Goal: Task Accomplishment & Management: Complete application form

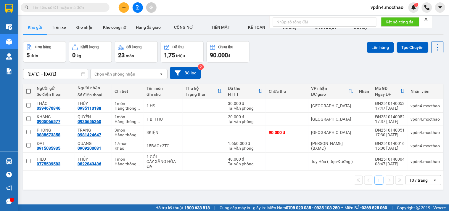
click at [214, 135] on div "10 / trang" at bounding box center [419, 180] width 18 height 6
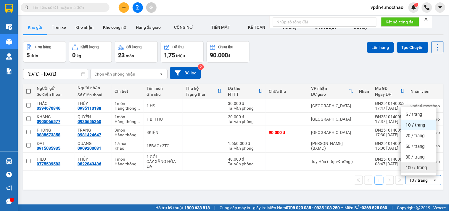
click at [214, 135] on span "100 / trang" at bounding box center [416, 168] width 21 height 6
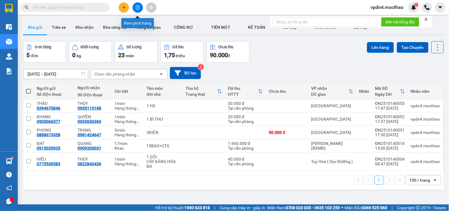
click at [138, 8] on icon "file-add" at bounding box center [137, 7] width 3 height 4
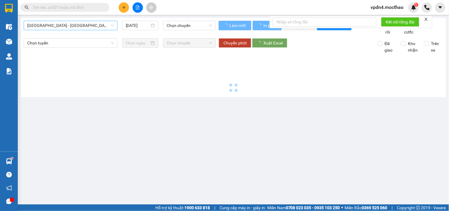
type input "[DATE]"
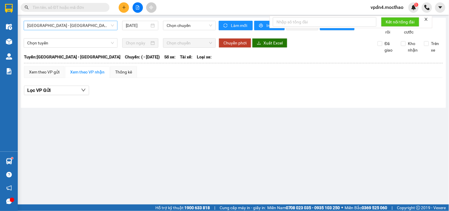
click at [77, 24] on span "[GEOGRAPHIC_DATA] - [GEOGRAPHIC_DATA]" at bounding box center [70, 25] width 87 height 9
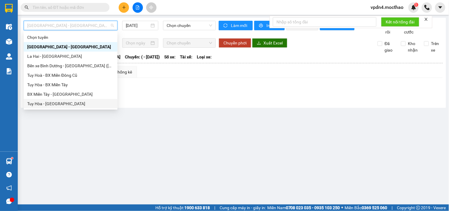
type input "d"
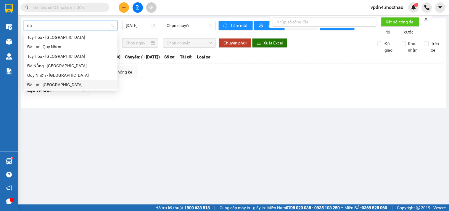
type input "đ"
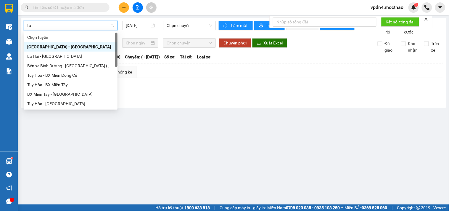
type input "tuy"
click at [39, 104] on div "Tuy Hòa - [GEOGRAPHIC_DATA]" at bounding box center [70, 103] width 87 height 7
type input "[DATE]"
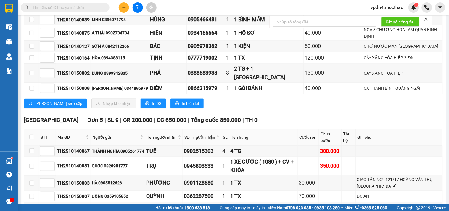
scroll to position [142, 0]
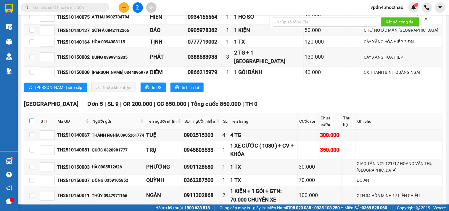
click at [31, 118] on input "checkbox" at bounding box center [31, 120] width 5 height 5
checkbox input "true"
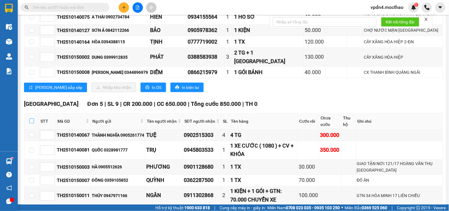
checkbox input "true"
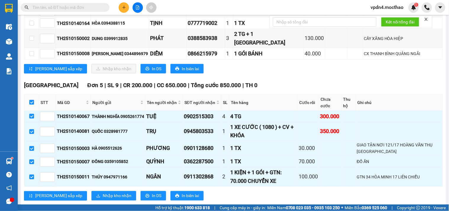
scroll to position [164, 0]
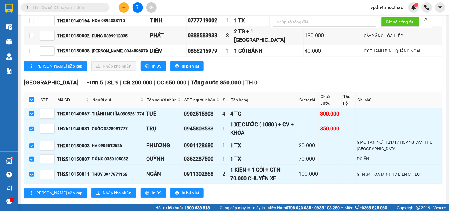
click at [31, 97] on input "checkbox" at bounding box center [31, 99] width 5 height 5
checkbox input "false"
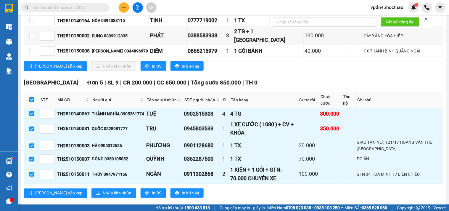
checkbox input "false"
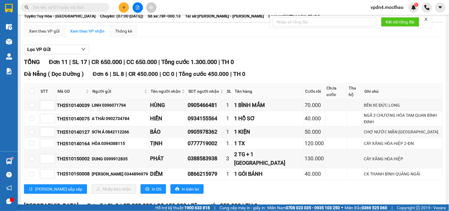
scroll to position [0, 0]
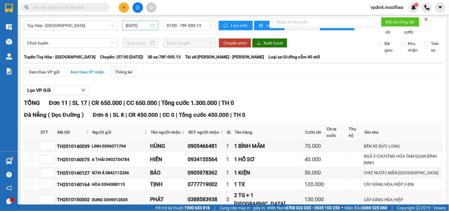
click at [149, 26] on div "[DATE]" at bounding box center [140, 25] width 29 height 7
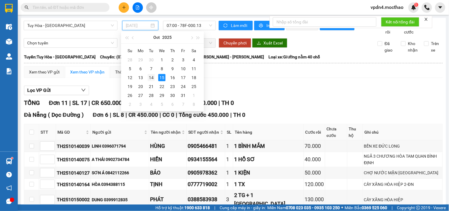
click at [152, 77] on div "14" at bounding box center [151, 77] width 7 height 7
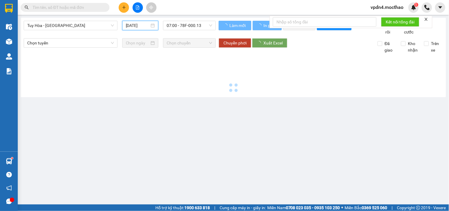
type input "[DATE]"
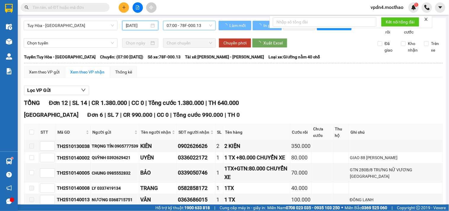
click at [206, 25] on span "07:00 - 78F-000.13" at bounding box center [190, 25] width 46 height 9
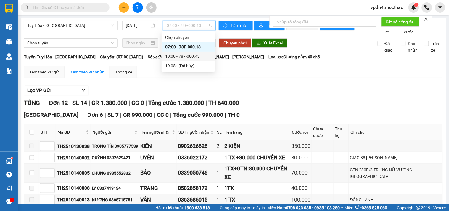
click at [183, 55] on div "19:00 - 78F-000.43" at bounding box center [188, 56] width 46 height 7
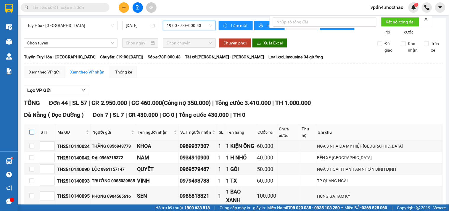
click at [33, 134] on input "checkbox" at bounding box center [31, 132] width 5 height 5
checkbox input "true"
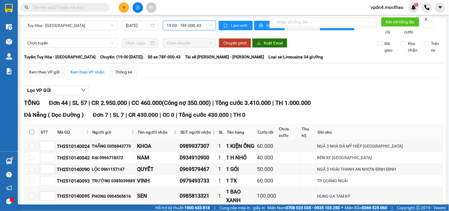
checkbox input "true"
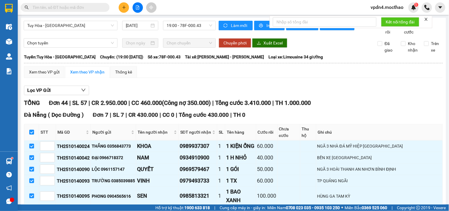
click at [32, 134] on input "checkbox" at bounding box center [31, 132] width 5 height 5
checkbox input "false"
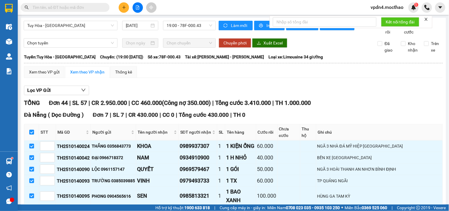
checkbox input "false"
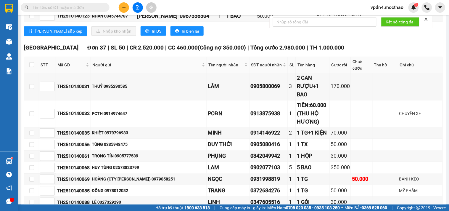
scroll to position [215, 0]
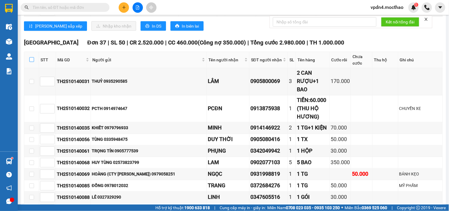
click at [33, 57] on input "checkbox" at bounding box center [31, 59] width 5 height 5
checkbox input "true"
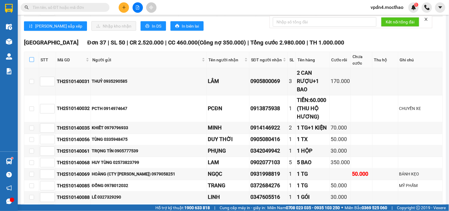
checkbox input "true"
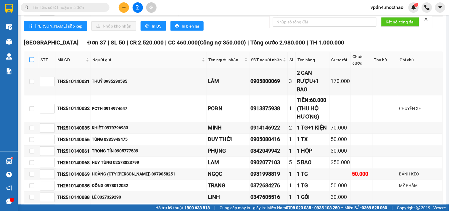
checkbox input "true"
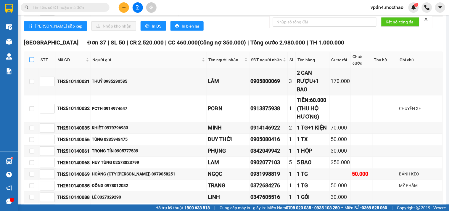
checkbox input "true"
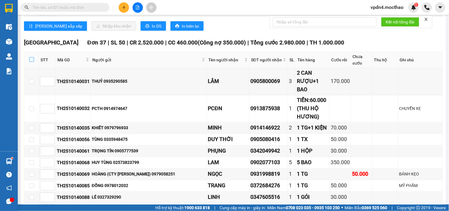
checkbox input "true"
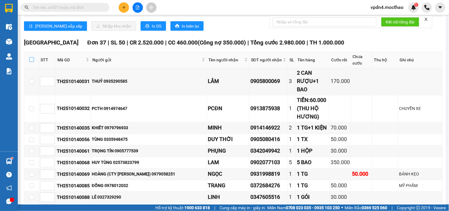
checkbox input "true"
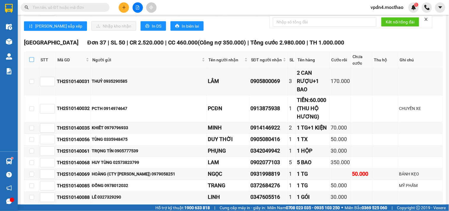
checkbox input "true"
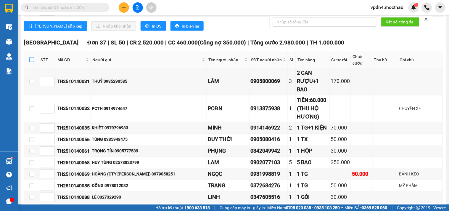
checkbox input "true"
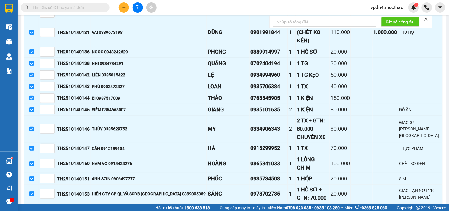
scroll to position [555, 0]
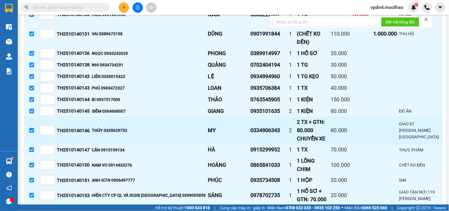
click at [31, 128] on input "checkbox" at bounding box center [31, 130] width 5 height 5
checkbox input "false"
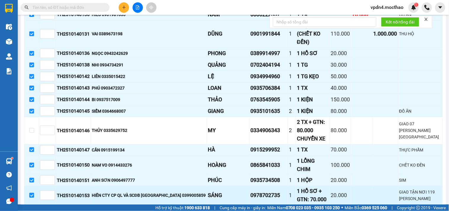
click at [30, 135] on input "checkbox" at bounding box center [31, 195] width 5 height 5
checkbox input "false"
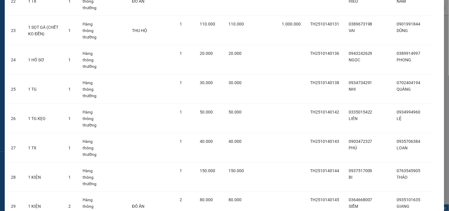
scroll to position [693, 0]
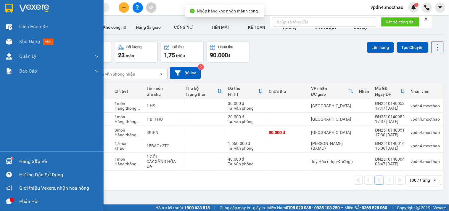
click at [27, 135] on div "Hàng sắp về" at bounding box center [59, 161] width 80 height 9
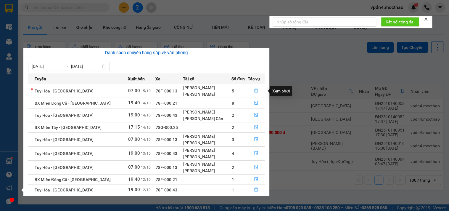
click at [214, 90] on icon "file-done" at bounding box center [256, 91] width 4 height 4
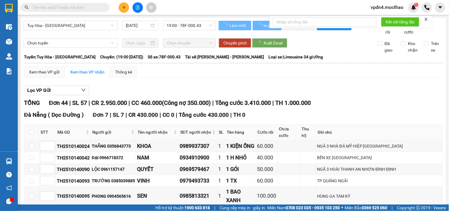
type input "[DATE]"
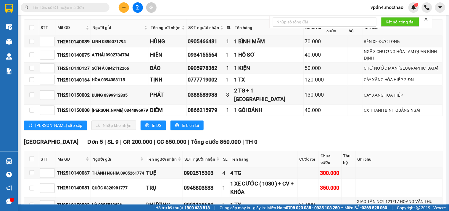
scroll to position [164, 0]
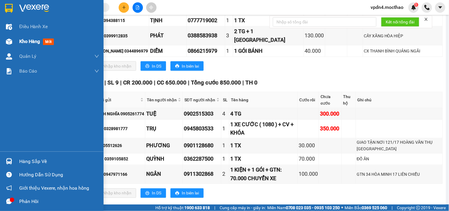
click at [26, 42] on span "Kho hàng" at bounding box center [29, 41] width 21 height 6
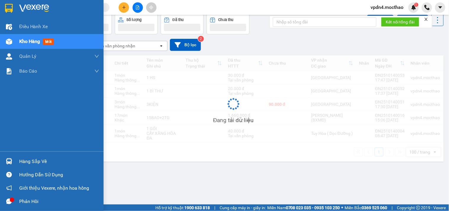
scroll to position [27, 0]
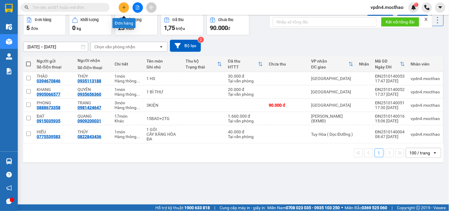
click at [126, 7] on icon "plus" at bounding box center [124, 7] width 4 height 4
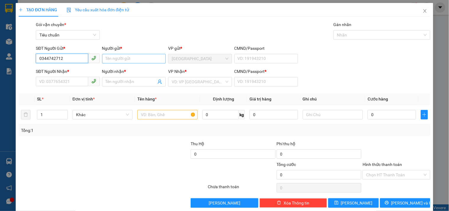
type input "0344742712"
click at [128, 60] on input "Người gửi *" at bounding box center [134, 58] width 64 height 9
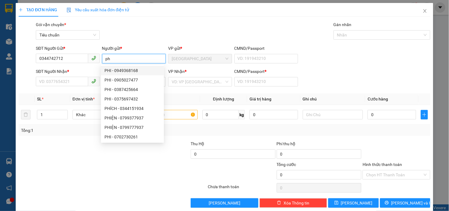
type input "p"
type input "PHI"
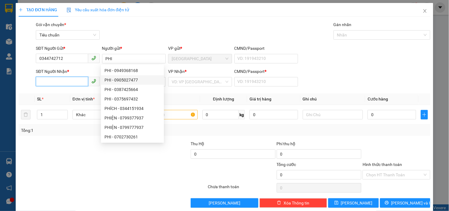
click at [72, 81] on input "SĐT Người Nhận *" at bounding box center [62, 81] width 52 height 9
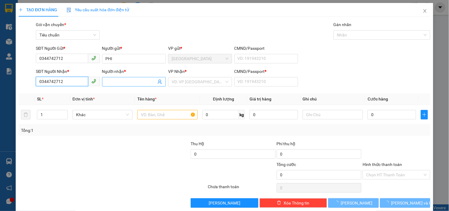
type input "0344742712"
click at [126, 84] on input "Người nhận *" at bounding box center [131, 81] width 51 height 7
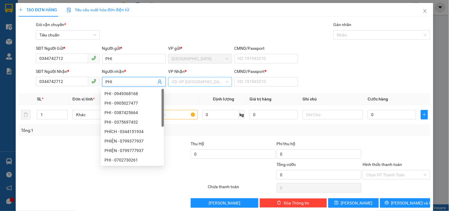
type input "PHI"
click at [192, 81] on input "search" at bounding box center [198, 81] width 52 height 9
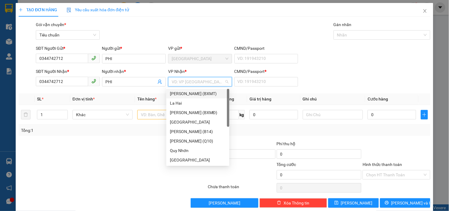
type input "0"
type input "T"
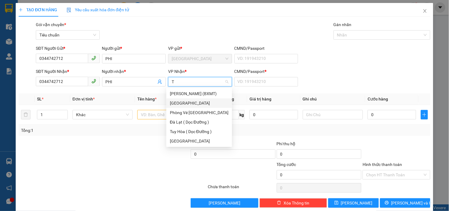
drag, startPoint x: 174, startPoint y: 101, endPoint x: 207, endPoint y: 98, distance: 33.9
click at [174, 101] on div "[GEOGRAPHIC_DATA]" at bounding box center [199, 103] width 59 height 7
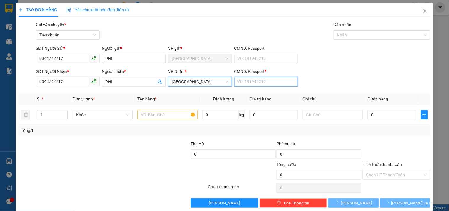
click at [214, 81] on input "CMND/Passport *" at bounding box center [267, 81] width 64 height 9
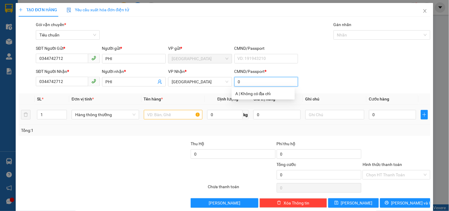
type input "0"
click at [161, 115] on input "text" at bounding box center [173, 114] width 59 height 9
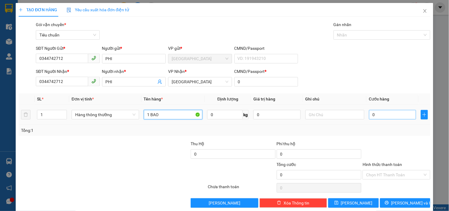
type input "1 BAO"
click at [214, 116] on input "0" at bounding box center [392, 114] width 47 height 9
type input "1"
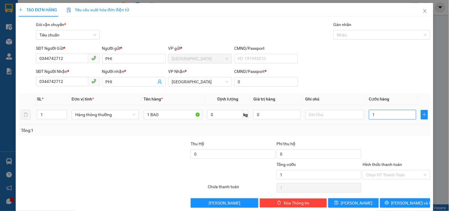
type input "10"
type input "100"
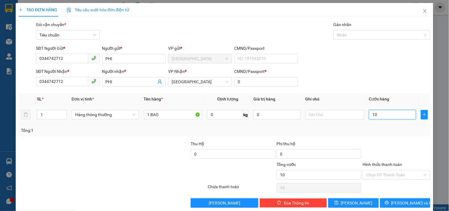
type input "100"
type input "100.000"
click at [214, 135] on input "Hình thức thanh toán" at bounding box center [394, 174] width 56 height 9
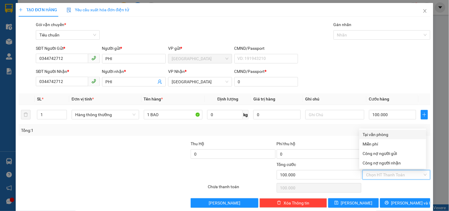
click at [214, 133] on div "Tại văn phòng" at bounding box center [393, 134] width 60 height 7
type input "0"
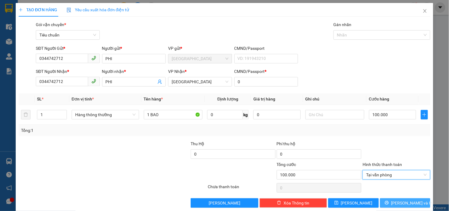
click at [214, 135] on icon "printer" at bounding box center [387, 202] width 4 height 4
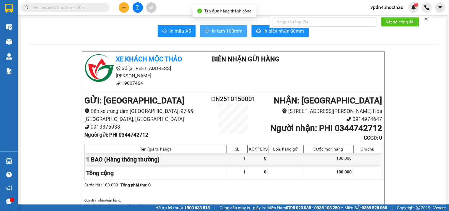
click at [214, 32] on span "In tem 100mm" at bounding box center [227, 30] width 30 height 7
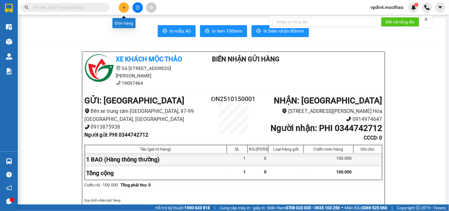
click at [126, 8] on icon "plus" at bounding box center [124, 7] width 4 height 4
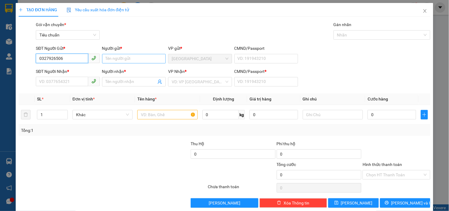
type input "0327926506"
click at [134, 58] on input "Người gửi *" at bounding box center [134, 58] width 64 height 9
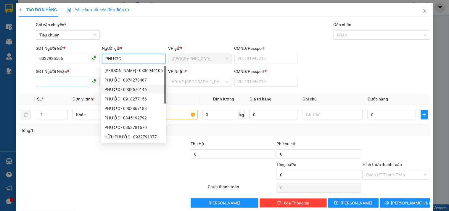
type input "PHƯỚC"
click at [71, 81] on input "SĐT Người Nhận *" at bounding box center [62, 81] width 52 height 9
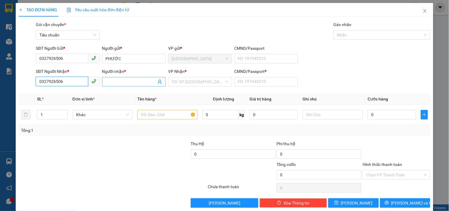
type input "0327926506"
click at [113, 80] on input "Người nhận *" at bounding box center [131, 81] width 51 height 7
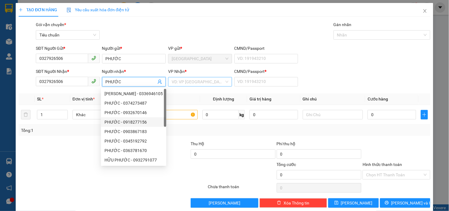
type input "PHƯỚC"
click at [190, 85] on input "search" at bounding box center [198, 81] width 52 height 9
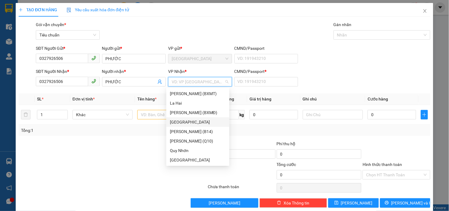
drag, startPoint x: 183, startPoint y: 122, endPoint x: 220, endPoint y: 96, distance: 45.3
click at [184, 121] on div "[GEOGRAPHIC_DATA]" at bounding box center [198, 122] width 56 height 7
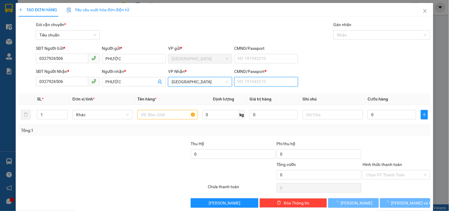
click at [214, 82] on input "CMND/Passport *" at bounding box center [267, 81] width 64 height 9
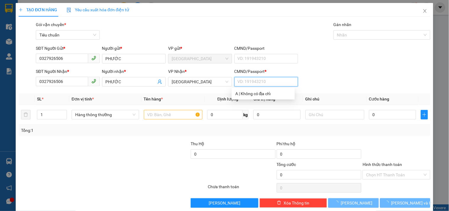
type input "O"
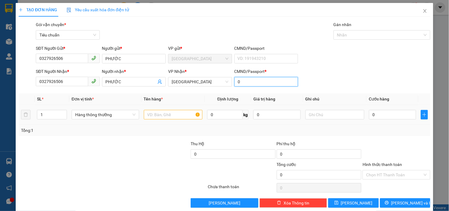
type input "0"
click at [167, 117] on input "text" at bounding box center [173, 114] width 59 height 9
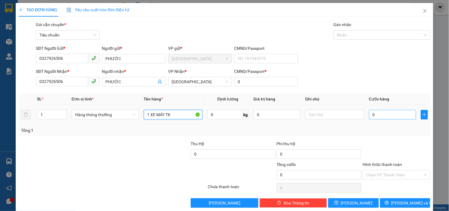
type input "1 XE MÁY TK"
click at [214, 112] on input "0" at bounding box center [392, 114] width 47 height 9
type input "3"
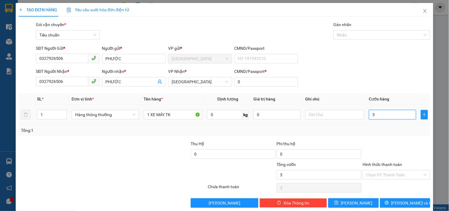
type input "35"
type input "350"
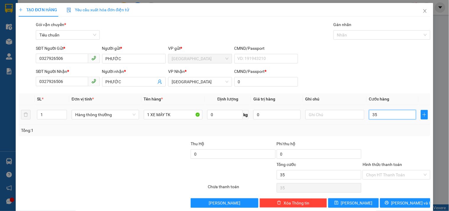
type input "350"
type input "350.000"
click at [214, 135] on div "Transit Pickup Surcharge Ids Transit Deliver Surcharge Ids Transit Deliver Surc…" at bounding box center [225, 114] width 412 height 186
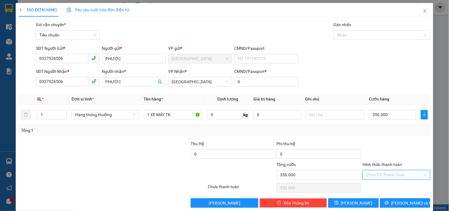
click at [214, 135] on input "Hình thức thanh toán" at bounding box center [394, 174] width 56 height 9
click at [214, 134] on div "Tại văn phòng" at bounding box center [393, 134] width 60 height 7
type input "0"
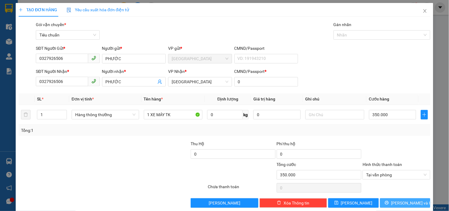
click at [214, 135] on span "[PERSON_NAME] và In" at bounding box center [411, 203] width 41 height 7
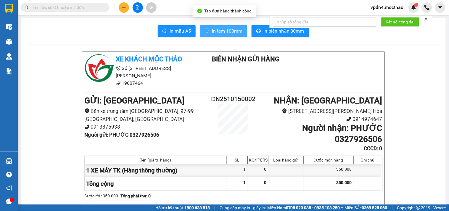
click at [214, 30] on span "In tem 100mm" at bounding box center [227, 30] width 30 height 7
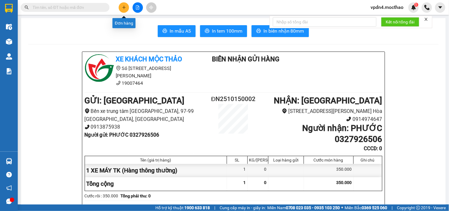
click at [123, 7] on icon "plus" at bounding box center [123, 7] width 3 height 0
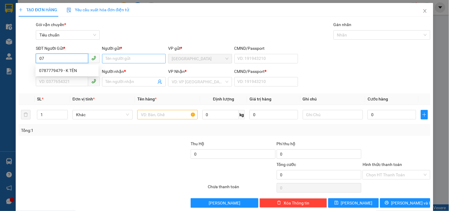
type input "0"
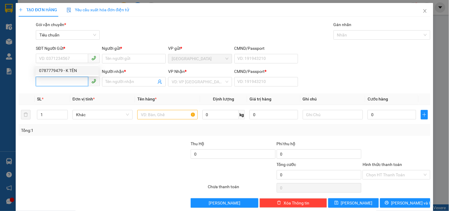
click at [63, 84] on input "SĐT Người Nhận *" at bounding box center [62, 81] width 52 height 9
click at [59, 93] on div "0787779479 - K TÊN" at bounding box center [67, 93] width 56 height 7
type input "0787779479"
type input "K TÊN"
type input "0"
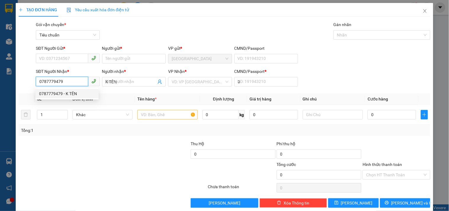
type input "100.000"
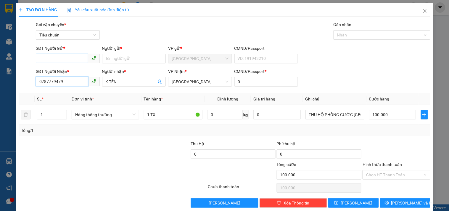
type input "0787779479"
click at [69, 58] on input "SĐT Người Gửi *" at bounding box center [62, 58] width 52 height 9
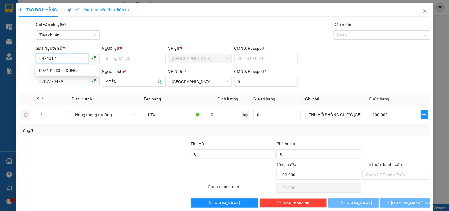
click at [64, 70] on div "0974012334 - DUNG" at bounding box center [67, 70] width 56 height 7
type input "0974012334"
type input "DUNG"
type input "220.000"
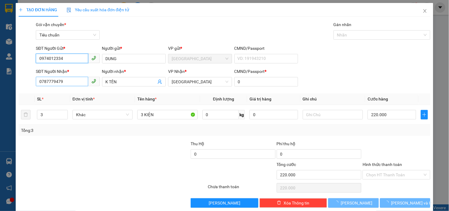
type input "0974012334"
click at [64, 83] on input "0787779479" at bounding box center [62, 81] width 52 height 9
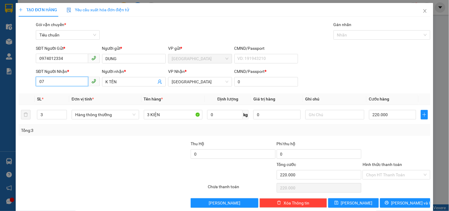
type input "0"
click at [62, 92] on div "0911224875 - VINA" at bounding box center [67, 93] width 56 height 7
type input "0911224875"
type input "VINA"
type input "0911224875"
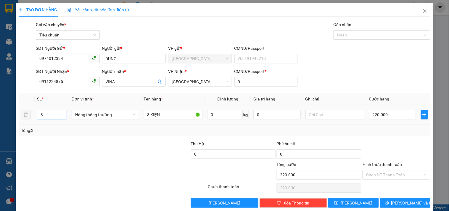
type input "2"
click at [65, 117] on span "Decrease Value" at bounding box center [63, 116] width 7 height 5
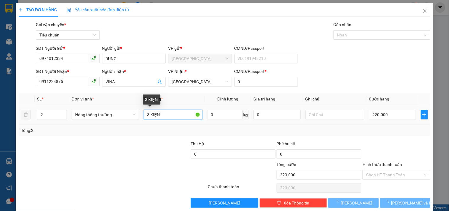
click at [147, 115] on input "3 KIỆN" at bounding box center [173, 114] width 59 height 9
type input "2 KIỆN"
type input "0"
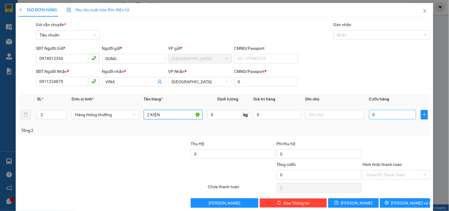
type input "2 KIỆN"
click at [214, 115] on input "0" at bounding box center [392, 114] width 47 height 9
type input "1"
type input "12"
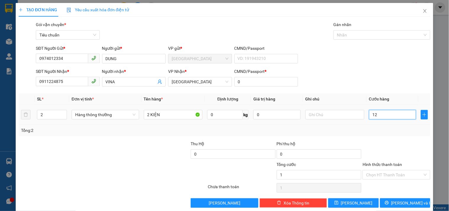
type input "12"
type input "120"
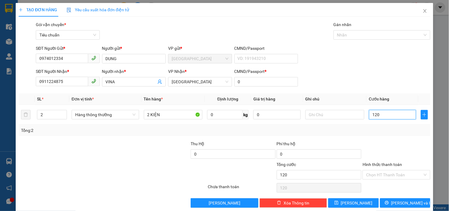
type input "120"
type input "120.000"
click at [214, 135] on div at bounding box center [396, 150] width 69 height 21
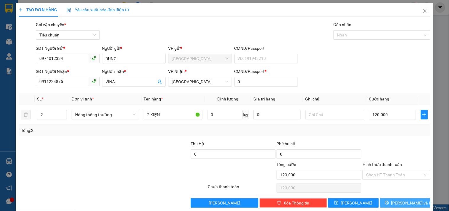
click at [214, 135] on span "[PERSON_NAME] và In" at bounding box center [411, 203] width 41 height 7
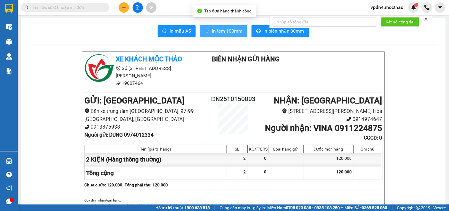
click at [214, 31] on span "In tem 100mm" at bounding box center [227, 30] width 30 height 7
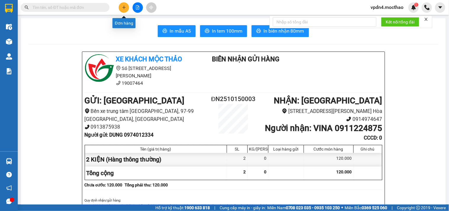
click at [123, 7] on icon "plus" at bounding box center [124, 7] width 4 height 4
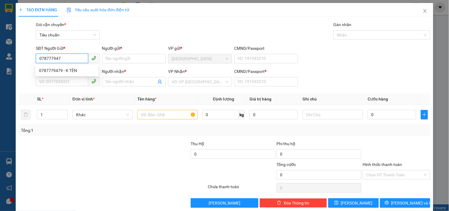
type input "0787779479"
click at [69, 70] on div "0787779479 - K TÊN" at bounding box center [67, 70] width 56 height 7
type input "K TÊN"
type input "0787779479"
type input "K TÊN"
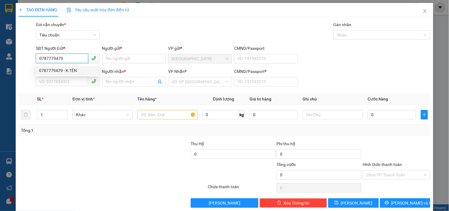
type input "0"
type input "100.000"
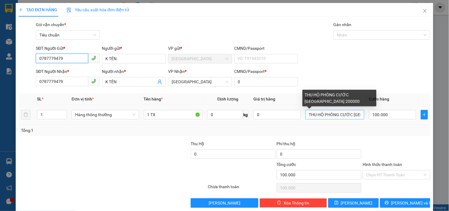
type input "0787779479"
click at [214, 116] on input "THU HỘ PHÒNG CƯỚC [GEOGRAPHIC_DATA] 200000" at bounding box center [335, 114] width 59 height 9
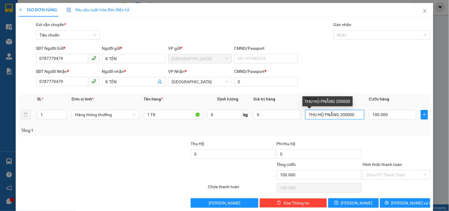
click at [214, 116] on input "THU HỘ PNẴNG 200000" at bounding box center [335, 114] width 59 height 9
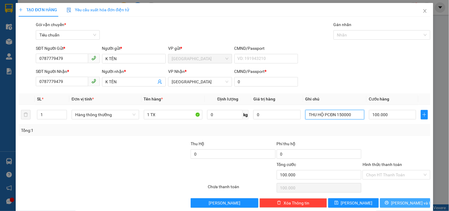
type input "THU HỘ PCĐN 150000"
click at [214, 135] on button "[PERSON_NAME] và In" at bounding box center [405, 202] width 50 height 9
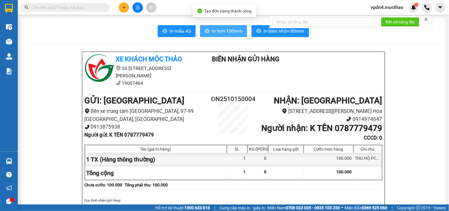
click at [214, 30] on span "In tem 100mm" at bounding box center [227, 30] width 30 height 7
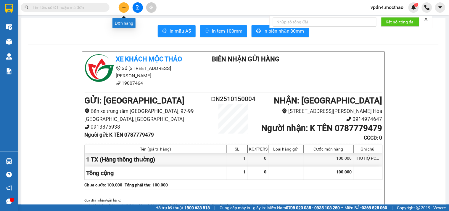
click at [124, 4] on button at bounding box center [124, 7] width 10 height 10
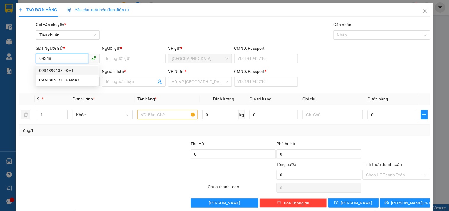
click at [55, 70] on div "0934899133 - ĐẠT" at bounding box center [67, 70] width 56 height 7
type input "0934899133"
type input "ĐẠT"
type input "0765502842"
type input "K TÊN"
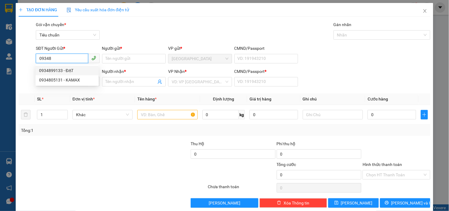
type input "0"
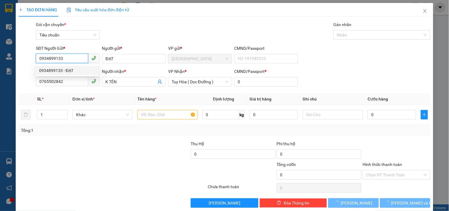
type input "50.000"
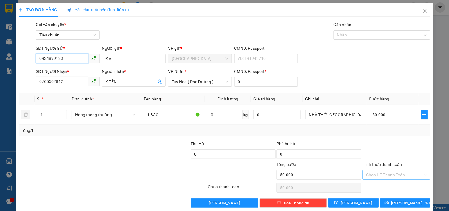
type input "0934899133"
click at [214, 135] on input "Hình thức thanh toán" at bounding box center [394, 174] width 56 height 9
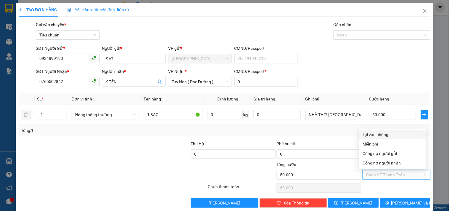
click at [214, 134] on div "Tại văn phòng" at bounding box center [393, 134] width 60 height 7
type input "0"
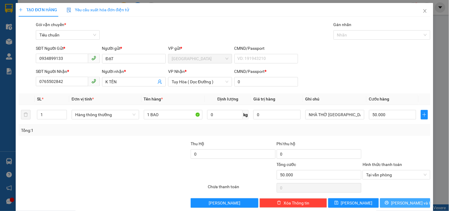
click at [214, 135] on button "[PERSON_NAME] và In" at bounding box center [405, 202] width 50 height 9
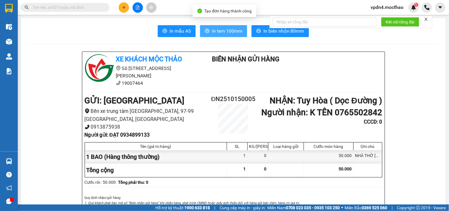
click at [214, 33] on span "In tem 100mm" at bounding box center [227, 30] width 30 height 7
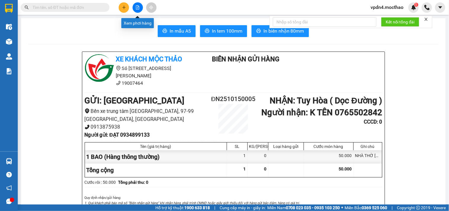
click at [137, 9] on icon "file-add" at bounding box center [138, 7] width 4 height 4
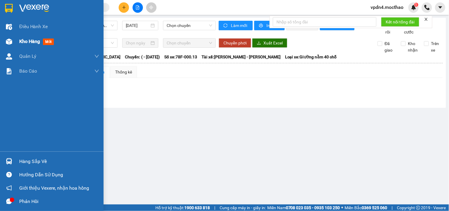
click at [31, 42] on span "Kho hàng" at bounding box center [29, 41] width 21 height 6
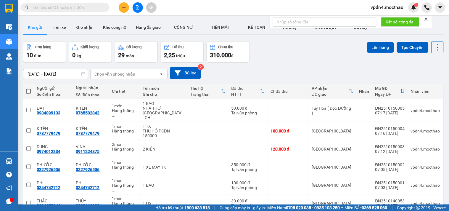
click at [28, 89] on span at bounding box center [28, 91] width 5 height 5
click at [28, 88] on input "checkbox" at bounding box center [28, 88] width 0 height 0
checkbox input "true"
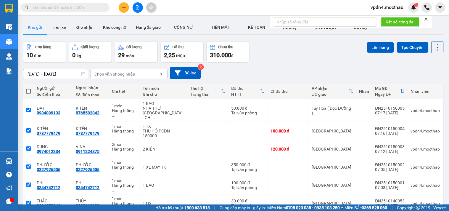
checkbox input "true"
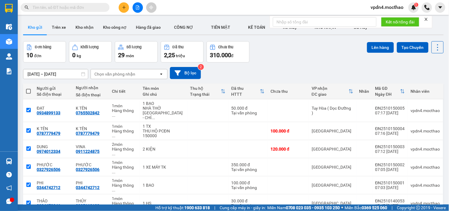
checkbox input "true"
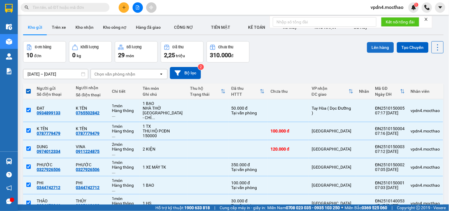
click at [214, 45] on button "Lên hàng" at bounding box center [380, 47] width 27 height 11
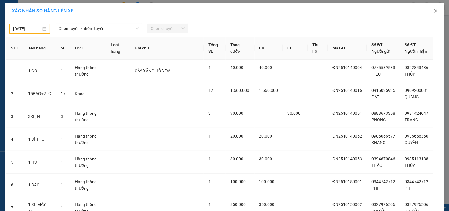
click at [42, 28] on div "[DATE]" at bounding box center [29, 28] width 33 height 7
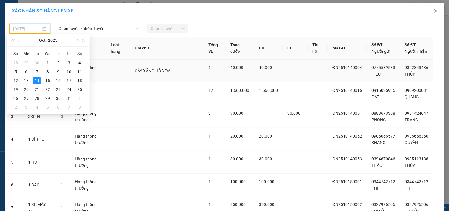
click at [47, 81] on div "15" at bounding box center [47, 80] width 7 height 7
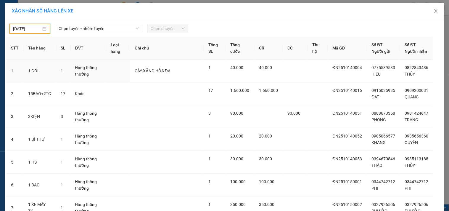
type input "[DATE]"
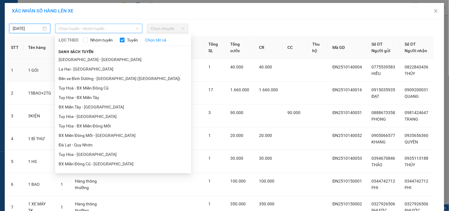
click at [129, 28] on span "Chọn tuyến - nhóm tuyến" at bounding box center [99, 28] width 80 height 9
type input "D"
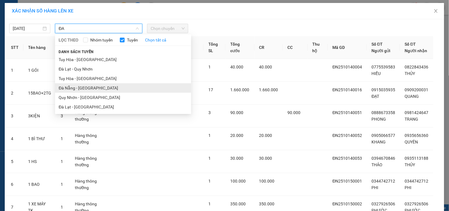
type input "ĐA"
click at [77, 89] on li "Đà Nẵng - [GEOGRAPHIC_DATA]" at bounding box center [123, 87] width 136 height 9
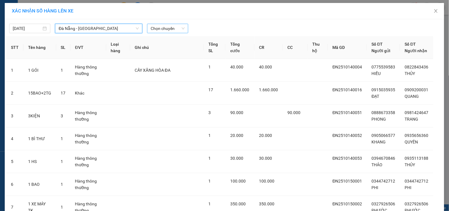
click at [176, 31] on span "Chọn chuyến" at bounding box center [168, 28] width 34 height 9
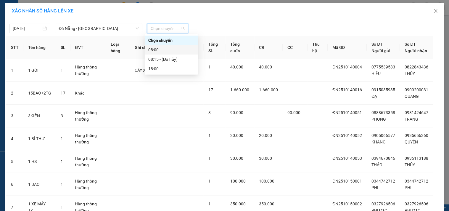
click at [153, 49] on div "08:00" at bounding box center [171, 49] width 46 height 7
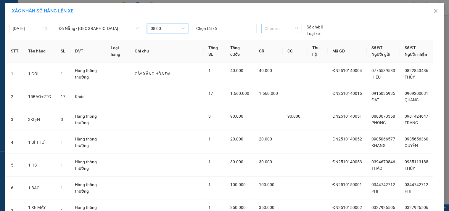
click at [214, 30] on span "Chọn xe" at bounding box center [282, 28] width 34 height 9
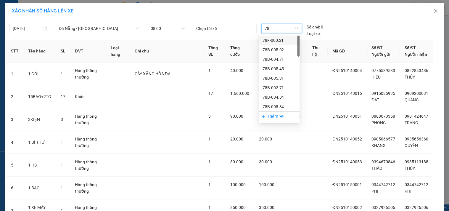
type input "78F"
click at [214, 88] on div "78F-000.43" at bounding box center [280, 87] width 34 height 7
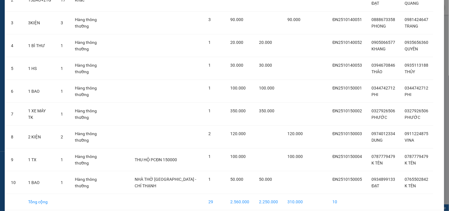
scroll to position [126, 0]
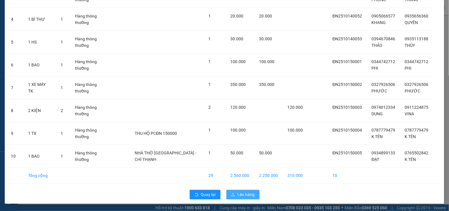
click at [214, 135] on span "Lên hàng" at bounding box center [246, 194] width 17 height 7
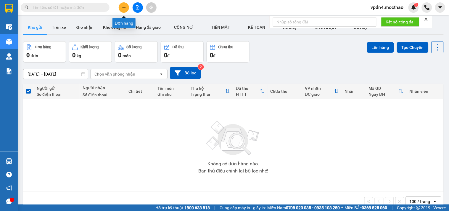
click at [126, 8] on icon "plus" at bounding box center [124, 7] width 4 height 4
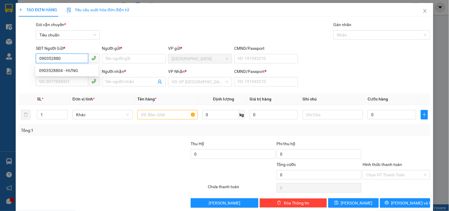
type input "0903528804"
click at [73, 69] on div "0903528804 - HƯNG" at bounding box center [67, 70] width 56 height 7
type input "HƯNG"
type input "0911519218"
type input "MỸ LY"
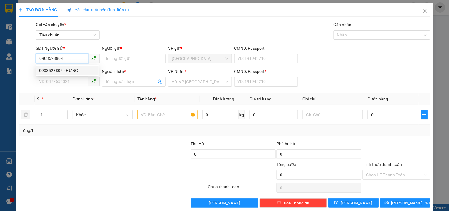
type input "0"
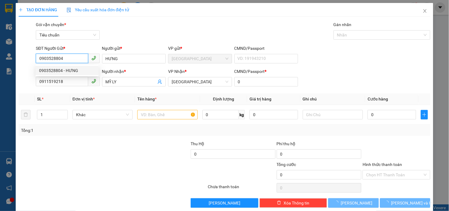
type input "40.000"
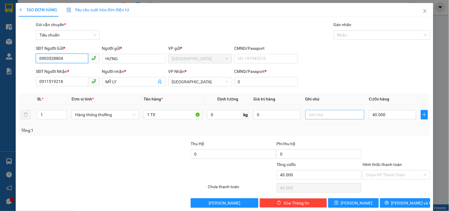
type input "0903528804"
click at [214, 116] on input "text" at bounding box center [335, 114] width 59 height 9
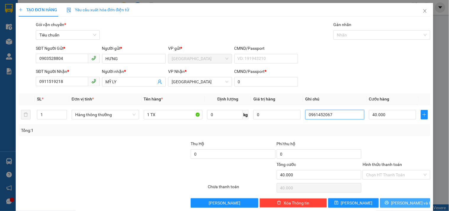
type input "0961452067"
click at [214, 135] on icon "printer" at bounding box center [387, 202] width 4 height 4
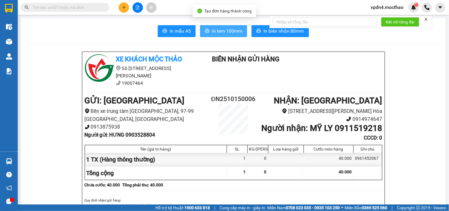
click at [214, 31] on span "In tem 100mm" at bounding box center [227, 30] width 30 height 7
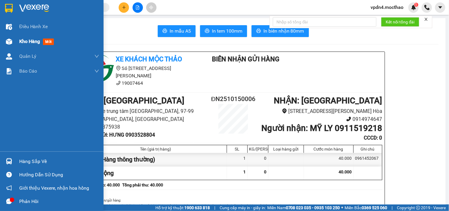
click at [26, 40] on span "Kho hàng" at bounding box center [29, 41] width 21 height 6
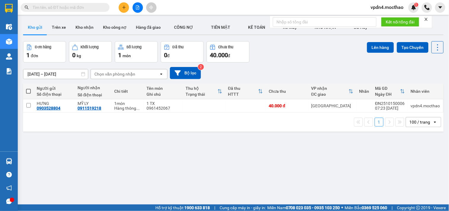
click at [28, 90] on span at bounding box center [28, 91] width 5 height 5
click at [28, 88] on input "checkbox" at bounding box center [28, 88] width 0 height 0
checkbox input "true"
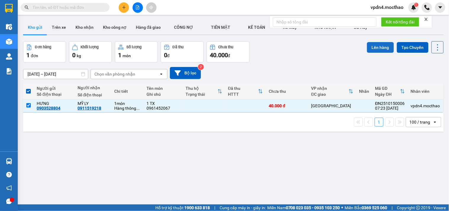
click at [214, 47] on button "Lên hàng" at bounding box center [380, 47] width 27 height 11
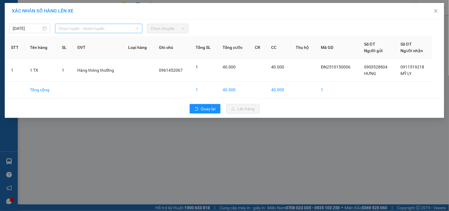
click at [113, 28] on span "Chọn tuyến - nhóm tuyến" at bounding box center [99, 28] width 80 height 9
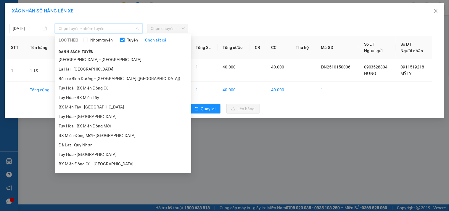
type input "D"
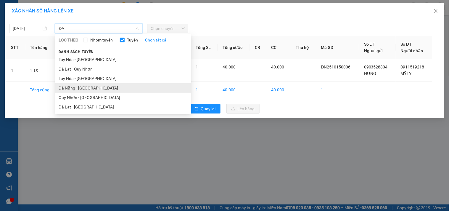
type input "ĐA"
click at [78, 89] on li "Đà Nẵng - [GEOGRAPHIC_DATA]" at bounding box center [123, 87] width 136 height 9
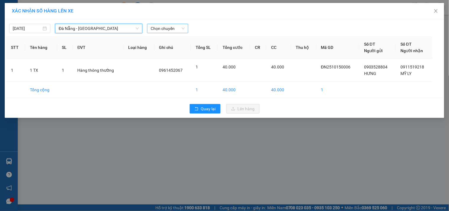
click at [170, 30] on span "Chọn chuyến" at bounding box center [168, 28] width 34 height 9
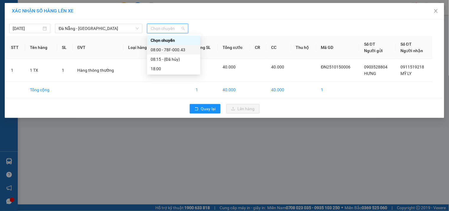
click at [165, 49] on div "08:00 - 78F-000.43" at bounding box center [174, 49] width 46 height 7
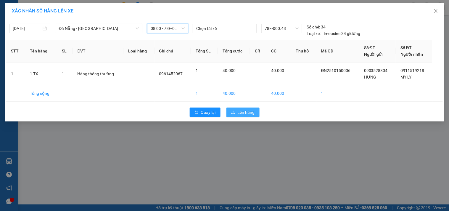
click at [214, 114] on span "Lên hàng" at bounding box center [246, 112] width 17 height 7
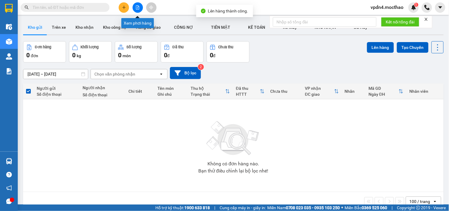
click at [137, 8] on icon "file-add" at bounding box center [138, 7] width 4 height 4
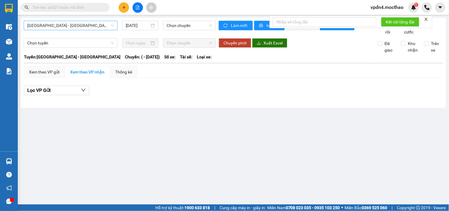
click at [90, 28] on span "[GEOGRAPHIC_DATA] - [GEOGRAPHIC_DATA]" at bounding box center [70, 25] width 87 height 9
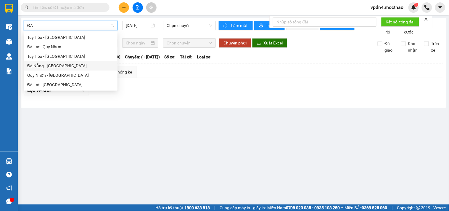
click at [44, 65] on div "Đà Nẵng - [GEOGRAPHIC_DATA]" at bounding box center [70, 65] width 87 height 7
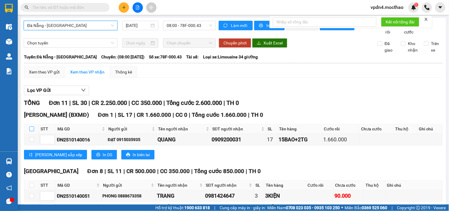
drag, startPoint x: 30, startPoint y: 135, endPoint x: 34, endPoint y: 138, distance: 4.3
click at [31, 131] on input "checkbox" at bounding box center [31, 128] width 5 height 5
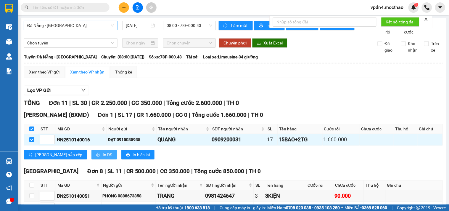
click at [91, 135] on button "In DS" at bounding box center [103, 154] width 25 height 9
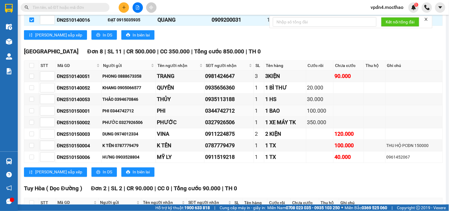
scroll to position [122, 0]
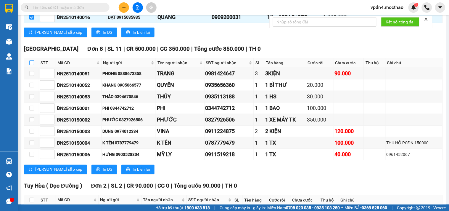
click at [32, 65] on input "checkbox" at bounding box center [31, 62] width 5 height 5
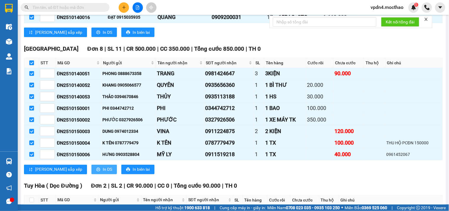
drag, startPoint x: 82, startPoint y: 174, endPoint x: 87, endPoint y: 173, distance: 5.2
click at [103, 135] on span "In DS" at bounding box center [107, 169] width 9 height 7
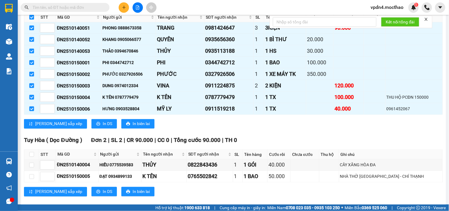
scroll to position [184, 0]
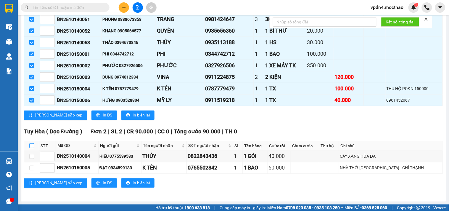
click at [31, 135] on input "checkbox" at bounding box center [31, 145] width 5 height 5
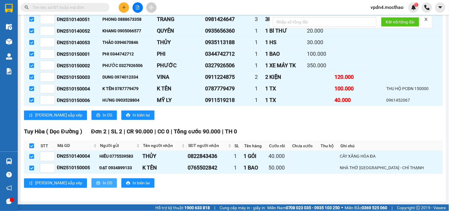
click at [103, 135] on span "In DS" at bounding box center [107, 183] width 9 height 7
click at [122, 7] on icon "plus" at bounding box center [124, 7] width 4 height 4
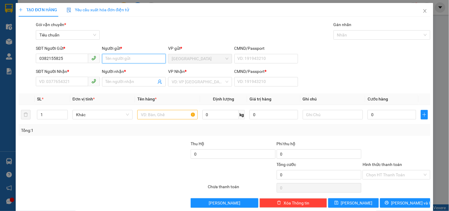
click at [118, 58] on input "Người gửi *" at bounding box center [134, 58] width 64 height 9
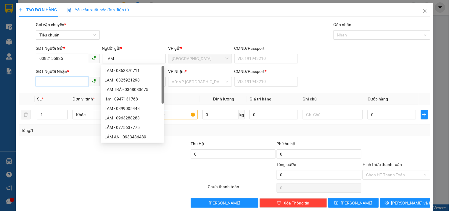
click at [62, 84] on input "SĐT Người Nhận *" at bounding box center [62, 81] width 52 height 9
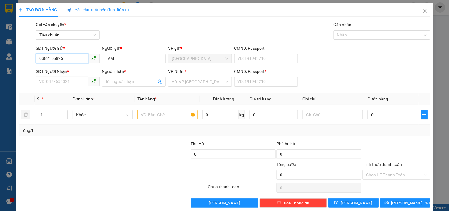
click at [67, 57] on input "0382155825" at bounding box center [62, 58] width 52 height 9
click at [66, 81] on input "SĐT Người Nhận *" at bounding box center [62, 81] width 52 height 9
click at [67, 58] on input "SĐT Người Gửi *" at bounding box center [62, 58] width 52 height 9
click at [62, 80] on input "SĐT Người Nhận *" at bounding box center [62, 81] width 52 height 9
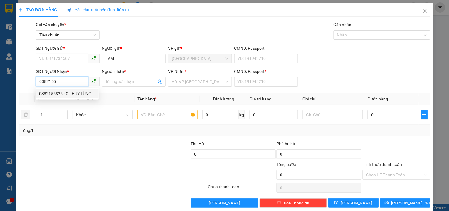
click at [62, 93] on div "0382155825 - CF HUY TÙNG" at bounding box center [67, 93] width 56 height 7
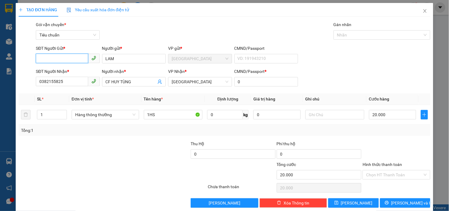
click at [76, 59] on input "SĐT Người Gửi *" at bounding box center [62, 58] width 52 height 9
click at [67, 69] on div "0902077103 - LAM" at bounding box center [67, 70] width 56 height 7
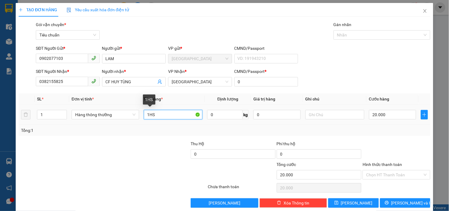
click at [159, 114] on input "1HS" at bounding box center [173, 114] width 59 height 9
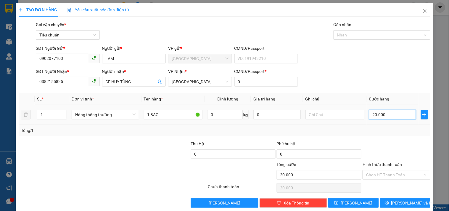
click at [214, 114] on input "20.000" at bounding box center [392, 114] width 47 height 9
click at [214, 129] on div "Tổng: 1" at bounding box center [224, 130] width 407 height 7
click at [214, 135] on input "Hình thức thanh toán" at bounding box center [394, 174] width 56 height 9
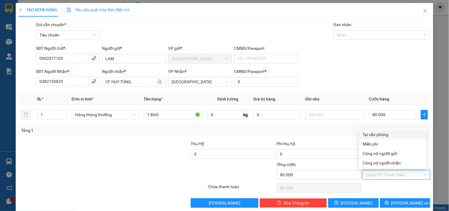
click at [214, 133] on div "Tại văn phòng" at bounding box center [393, 134] width 60 height 7
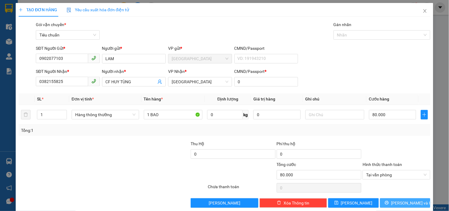
click at [214, 135] on span "[PERSON_NAME] và In" at bounding box center [411, 203] width 41 height 7
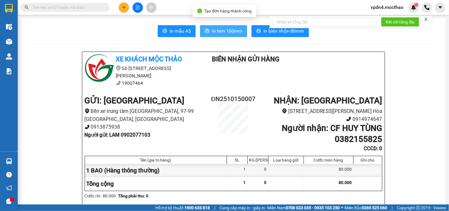
click at [214, 33] on span "In tem 100mm" at bounding box center [227, 30] width 30 height 7
click at [214, 30] on span "In tem 100mm" at bounding box center [227, 30] width 30 height 7
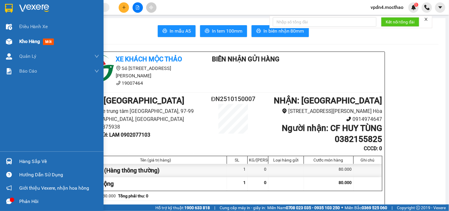
click at [28, 41] on span "Kho hàng" at bounding box center [29, 41] width 21 height 6
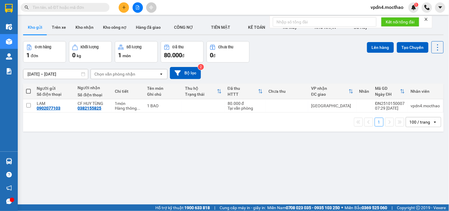
click at [28, 91] on span at bounding box center [28, 91] width 5 height 5
click at [28, 88] on input "checkbox" at bounding box center [28, 88] width 0 height 0
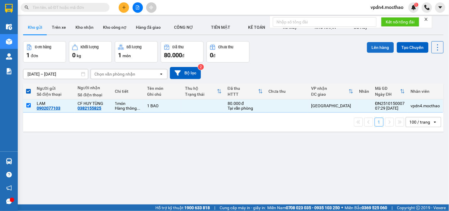
click at [214, 48] on button "Lên hàng" at bounding box center [380, 47] width 27 height 11
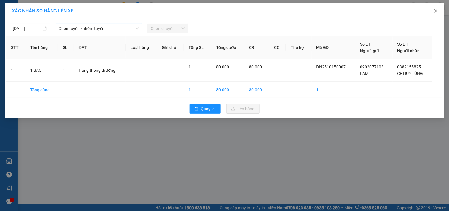
click at [113, 26] on span "Chọn tuyến - nhóm tuyến" at bounding box center [99, 28] width 80 height 9
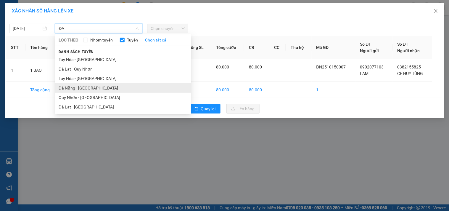
click at [79, 89] on li "Đà Nẵng - [GEOGRAPHIC_DATA]" at bounding box center [123, 87] width 136 height 9
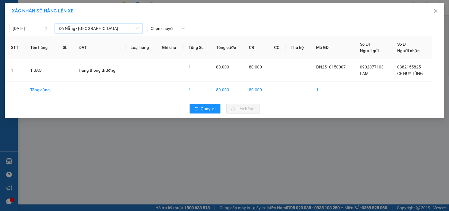
click at [167, 30] on span "Chọn chuyến" at bounding box center [168, 28] width 34 height 9
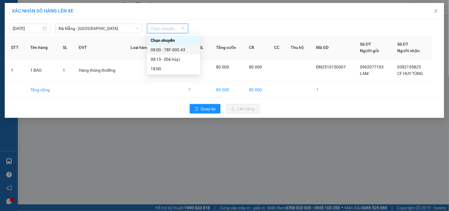
click at [160, 50] on div "08:00 - 78F-000.43" at bounding box center [174, 49] width 46 height 7
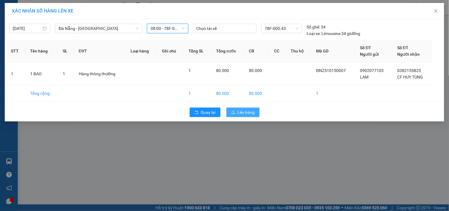
click at [214, 113] on span "Lên hàng" at bounding box center [246, 112] width 17 height 7
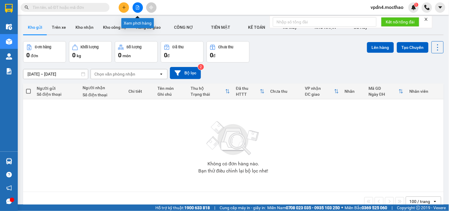
click at [137, 7] on icon "file-add" at bounding box center [138, 7] width 4 height 4
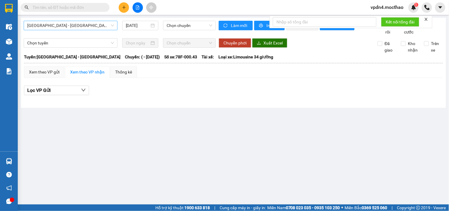
click at [85, 27] on span "[GEOGRAPHIC_DATA] - [GEOGRAPHIC_DATA]" at bounding box center [70, 25] width 87 height 9
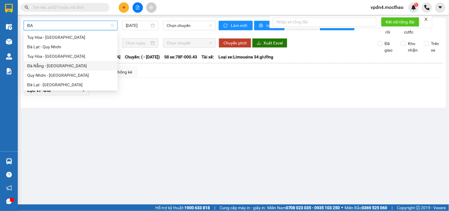
click at [54, 67] on div "Đà Nẵng - [GEOGRAPHIC_DATA]" at bounding box center [70, 65] width 87 height 7
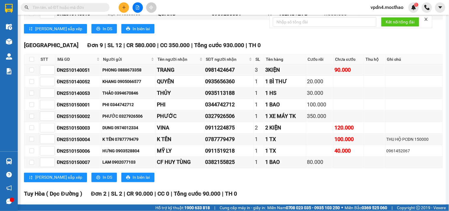
scroll to position [126, 0]
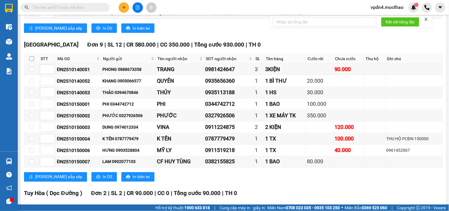
click at [32, 61] on input "checkbox" at bounding box center [31, 58] width 5 height 5
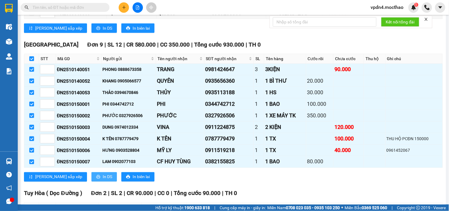
click at [103, 135] on span "In DS" at bounding box center [107, 177] width 9 height 7
click at [138, 6] on icon "file-add" at bounding box center [137, 7] width 3 height 4
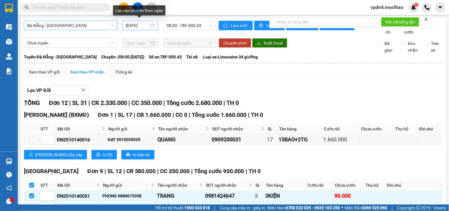
click at [149, 25] on div "[DATE]" at bounding box center [140, 25] width 29 height 7
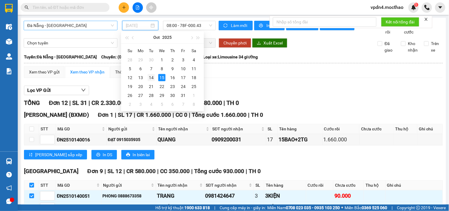
click at [148, 77] on div "14" at bounding box center [151, 77] width 7 height 7
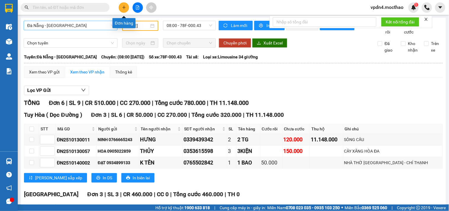
click at [123, 6] on icon "plus" at bounding box center [124, 7] width 4 height 4
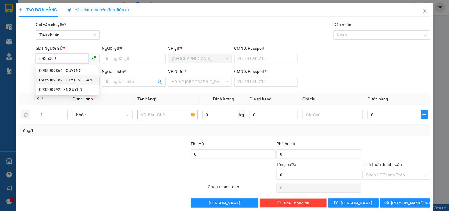
click at [81, 78] on div "0935009787 - CTY LINH SAN" at bounding box center [67, 80] width 56 height 7
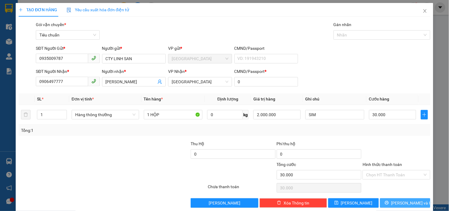
click at [214, 135] on span "[PERSON_NAME] và In" at bounding box center [411, 203] width 41 height 7
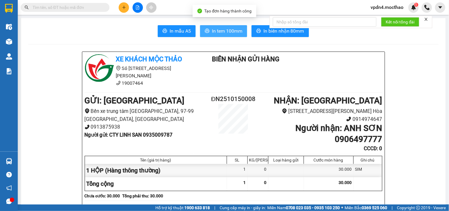
click at [214, 33] on span "In tem 100mm" at bounding box center [227, 30] width 30 height 7
click at [214, 32] on span "In tem 100mm" at bounding box center [227, 30] width 30 height 7
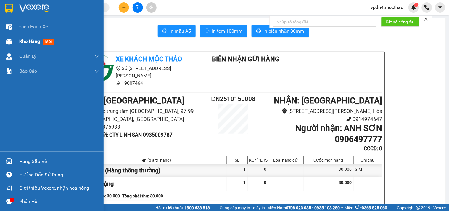
click at [30, 42] on span "Kho hàng" at bounding box center [29, 41] width 21 height 6
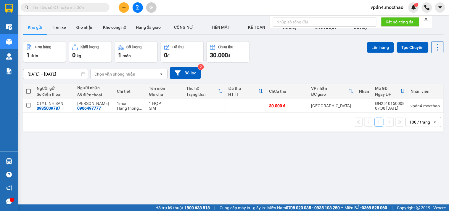
click at [28, 92] on span at bounding box center [28, 91] width 5 height 5
click at [28, 88] on input "checkbox" at bounding box center [28, 88] width 0 height 0
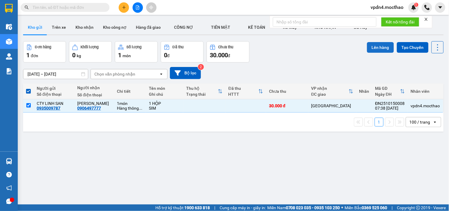
click at [214, 49] on button "Lên hàng" at bounding box center [380, 47] width 27 height 11
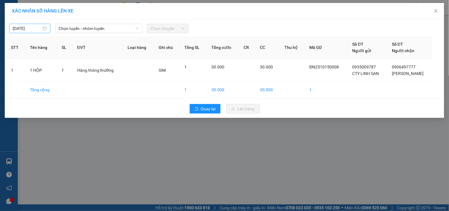
click at [42, 28] on div "[DATE]" at bounding box center [30, 28] width 34 height 7
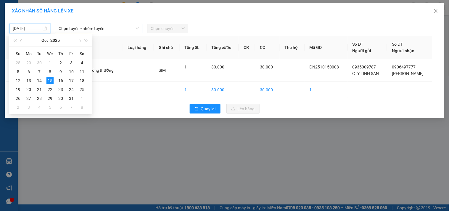
click at [113, 32] on span "Chọn tuyến - nhóm tuyến" at bounding box center [99, 28] width 80 height 9
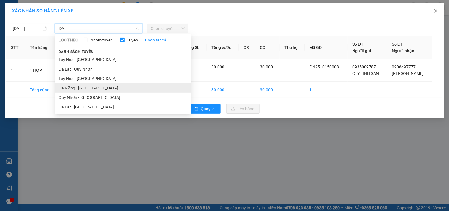
click at [84, 87] on li "Đà Nẵng - [GEOGRAPHIC_DATA]" at bounding box center [123, 87] width 136 height 9
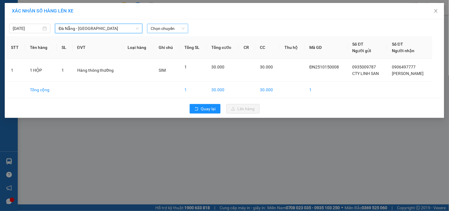
click at [176, 28] on span "Chọn chuyến" at bounding box center [168, 28] width 34 height 9
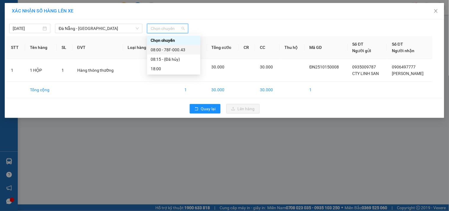
drag, startPoint x: 166, startPoint y: 50, endPoint x: 184, endPoint y: 60, distance: 19.8
click at [166, 51] on div "08:00 - 78F-000.43" at bounding box center [174, 49] width 46 height 7
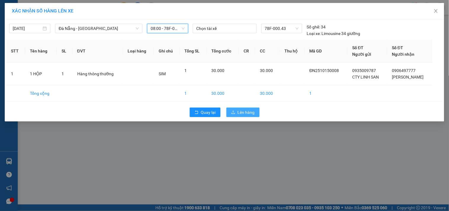
click at [214, 113] on span "Lên hàng" at bounding box center [246, 112] width 17 height 7
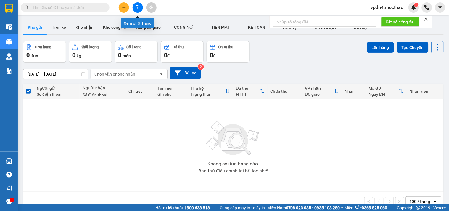
click at [136, 6] on icon "file-add" at bounding box center [138, 7] width 4 height 4
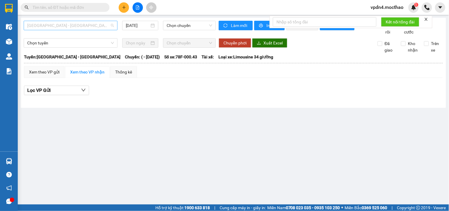
click at [94, 23] on span "[GEOGRAPHIC_DATA] - [GEOGRAPHIC_DATA]" at bounding box center [70, 25] width 87 height 9
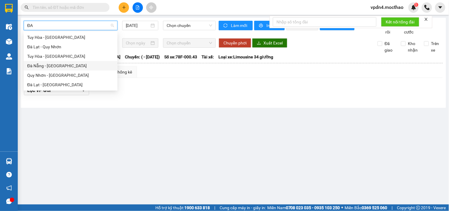
click at [59, 65] on div "Đà Nẵng - [GEOGRAPHIC_DATA]" at bounding box center [70, 65] width 87 height 7
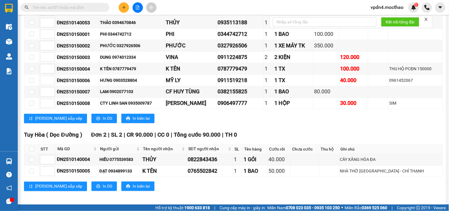
scroll to position [208, 0]
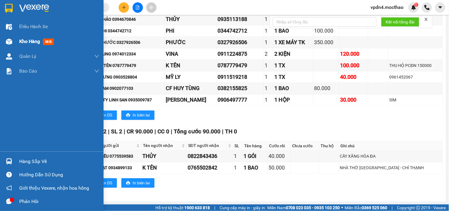
click at [21, 44] on span "Kho hàng" at bounding box center [29, 41] width 21 height 6
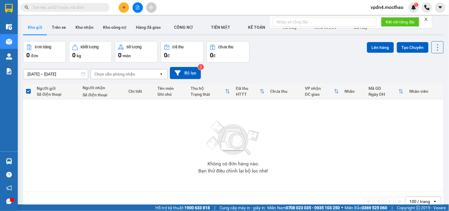
click at [134, 6] on button at bounding box center [138, 7] width 10 height 10
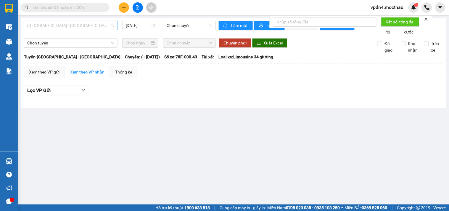
click at [104, 28] on span "[GEOGRAPHIC_DATA] - [GEOGRAPHIC_DATA]" at bounding box center [70, 25] width 87 height 9
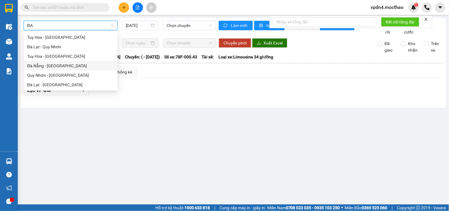
click at [64, 68] on div "Đà Nẵng - [GEOGRAPHIC_DATA]" at bounding box center [70, 65] width 87 height 7
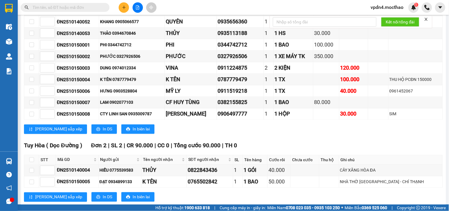
scroll to position [208, 0]
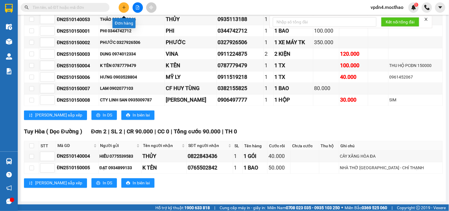
click at [125, 8] on icon "plus" at bounding box center [124, 7] width 4 height 4
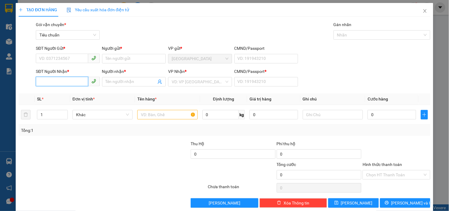
click at [57, 80] on input "SĐT Người Nhận *" at bounding box center [62, 81] width 52 height 9
click at [63, 93] on div "0337571030 - TUYẾT LAI" at bounding box center [67, 93] width 56 height 7
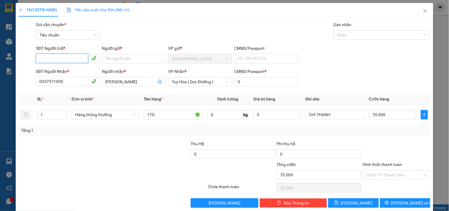
click at [80, 59] on input "SĐT Người Gửi *" at bounding box center [62, 58] width 52 height 9
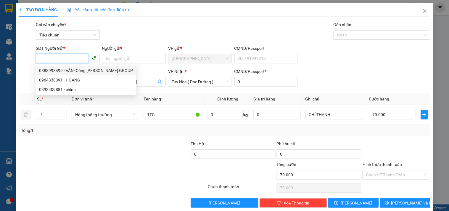
click at [90, 70] on div "0888993499 - VÂN- Công [PERSON_NAME] GROUP" at bounding box center [86, 70] width 94 height 7
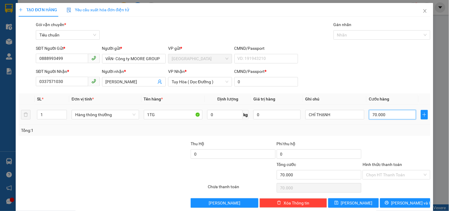
click at [214, 113] on input "70.000" at bounding box center [392, 114] width 47 height 9
click at [214, 135] on input "Hình thức thanh toán" at bounding box center [394, 174] width 56 height 9
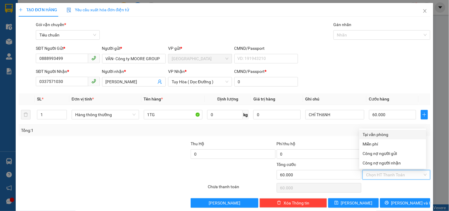
click at [214, 133] on div "Tại văn phòng" at bounding box center [393, 134] width 60 height 7
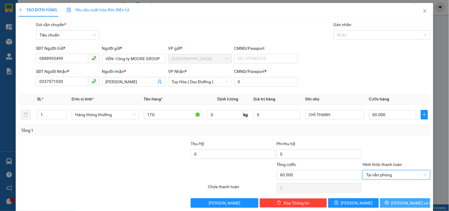
click at [214, 135] on span "[PERSON_NAME] và In" at bounding box center [411, 203] width 41 height 7
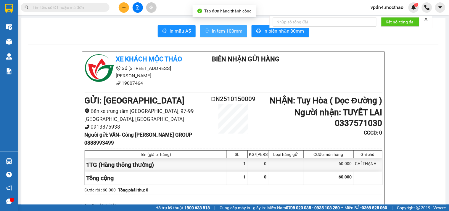
click at [214, 30] on span "In tem 100mm" at bounding box center [227, 30] width 30 height 7
click at [75, 7] on input "text" at bounding box center [68, 7] width 70 height 7
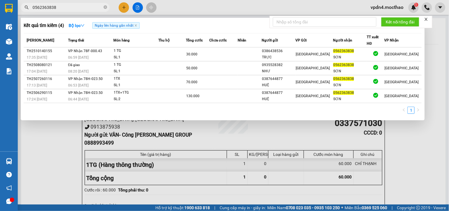
click at [214, 135] on div at bounding box center [224, 105] width 449 height 211
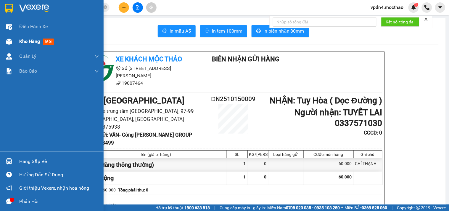
click at [30, 43] on span "Kho hàng" at bounding box center [29, 41] width 21 height 6
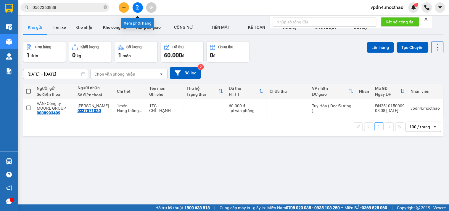
click at [139, 7] on icon "file-add" at bounding box center [138, 7] width 4 height 4
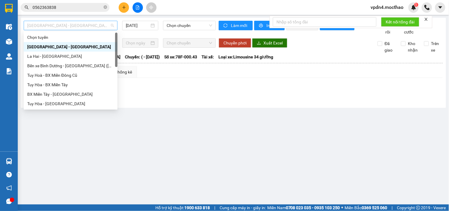
click at [92, 30] on div "[GEOGRAPHIC_DATA] - [GEOGRAPHIC_DATA]" at bounding box center [71, 25] width 94 height 9
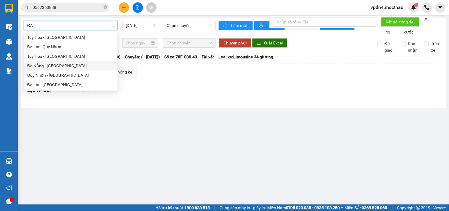
click at [61, 67] on div "Đà Nẵng - [GEOGRAPHIC_DATA]" at bounding box center [70, 65] width 87 height 7
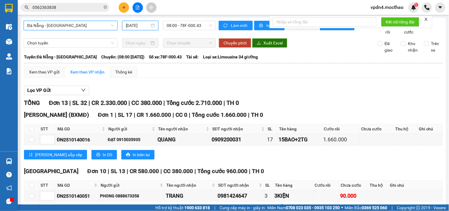
click at [144, 27] on input "[DATE]" at bounding box center [138, 25] width 24 height 7
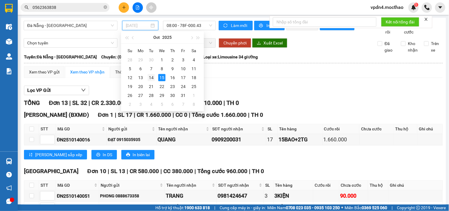
click at [153, 78] on div "14" at bounding box center [151, 77] width 7 height 7
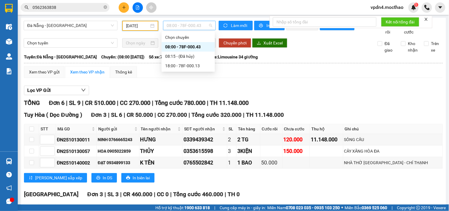
click at [188, 27] on span "08:00 - 78F-000.43" at bounding box center [190, 25] width 46 height 9
click at [186, 63] on div "18:00 - 78F-000.13" at bounding box center [188, 65] width 46 height 7
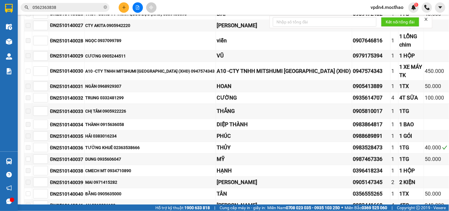
scroll to position [616, 0]
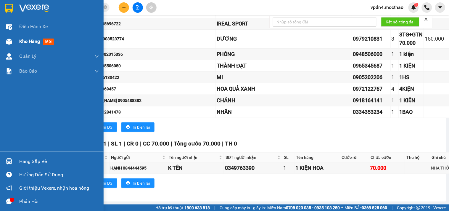
click at [14, 41] on div "Kho hàng mới" at bounding box center [52, 41] width 104 height 15
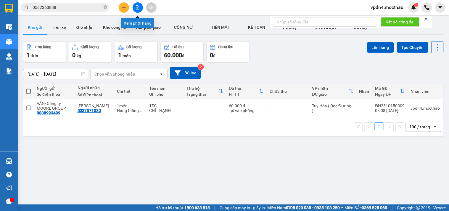
click at [140, 8] on button at bounding box center [138, 7] width 10 height 10
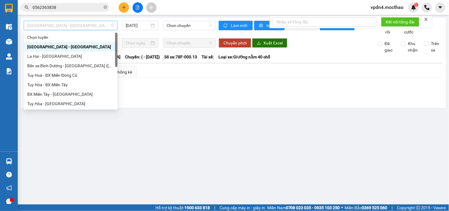
click at [91, 26] on span "[GEOGRAPHIC_DATA] - [GEOGRAPHIC_DATA]" at bounding box center [70, 25] width 87 height 9
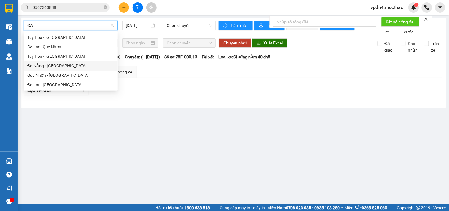
click at [57, 64] on div "Đà Nẵng - [GEOGRAPHIC_DATA]" at bounding box center [70, 65] width 87 height 7
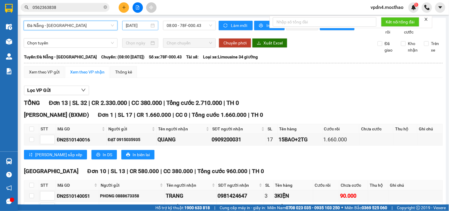
click at [129, 26] on input "[DATE]" at bounding box center [138, 25] width 24 height 7
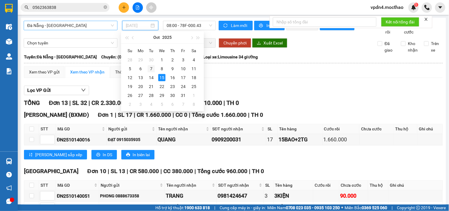
click at [151, 69] on div "7" at bounding box center [151, 68] width 7 height 7
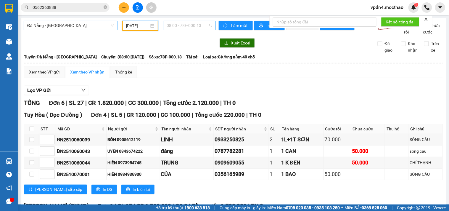
click at [180, 22] on span "08:00 - 78F-000.13" at bounding box center [190, 25] width 46 height 9
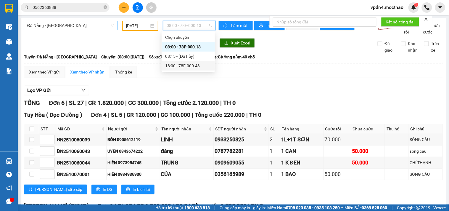
click at [187, 66] on div "18:00 - 78F-000.43" at bounding box center [188, 65] width 46 height 7
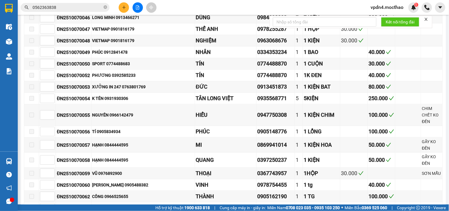
scroll to position [582, 0]
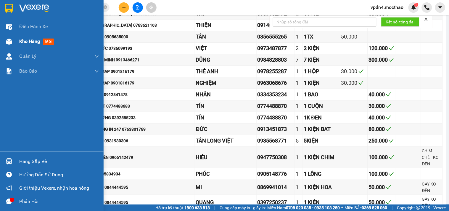
click at [25, 44] on span "Kho hàng" at bounding box center [29, 41] width 21 height 6
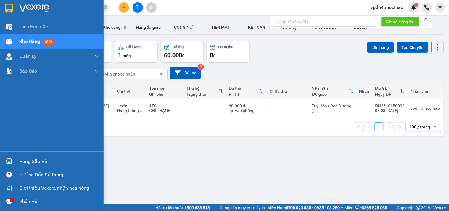
click at [46, 135] on div "Hàng sắp về" at bounding box center [59, 161] width 80 height 9
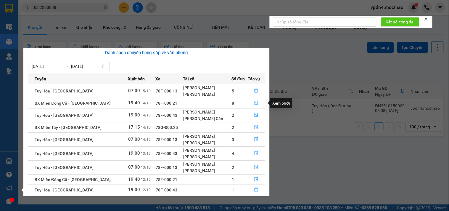
click at [214, 104] on icon "file-done" at bounding box center [256, 103] width 4 height 4
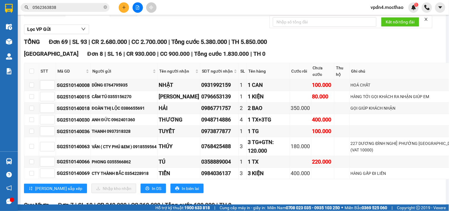
scroll to position [111, 0]
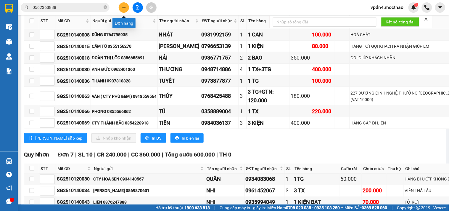
click at [128, 5] on button at bounding box center [124, 7] width 10 height 10
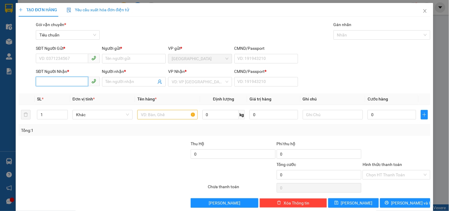
click at [57, 81] on input "SĐT Người Nhận *" at bounding box center [62, 81] width 52 height 9
drag, startPoint x: 64, startPoint y: 94, endPoint x: 64, endPoint y: 73, distance: 20.1
click at [64, 93] on div "0907545547 - SANG" at bounding box center [67, 93] width 56 height 7
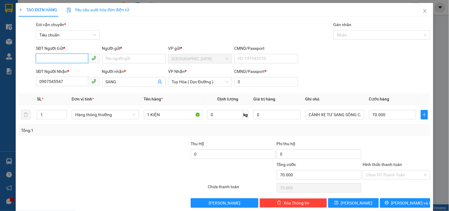
click at [63, 60] on input "SĐT Người Gửi *" at bounding box center [62, 58] width 52 height 9
click at [88, 68] on div "0905982264 - NỘI THẤT H& C" at bounding box center [67, 70] width 56 height 7
click at [214, 117] on input "70.000" at bounding box center [392, 114] width 47 height 9
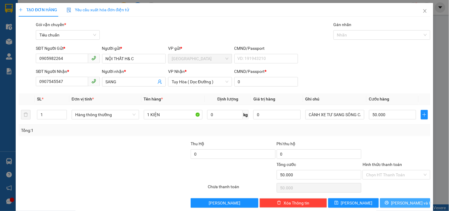
click at [214, 135] on button "[PERSON_NAME] và In" at bounding box center [405, 202] width 50 height 9
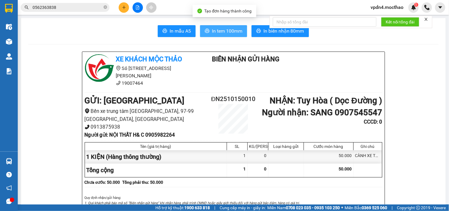
click at [212, 33] on span "In tem 100mm" at bounding box center [227, 30] width 30 height 7
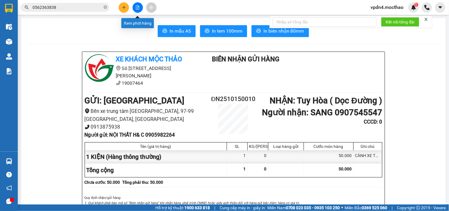
click at [142, 7] on button at bounding box center [138, 7] width 10 height 10
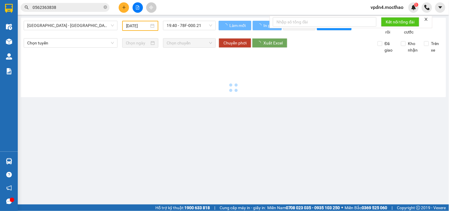
click at [139, 7] on icon "file-add" at bounding box center [137, 7] width 3 height 4
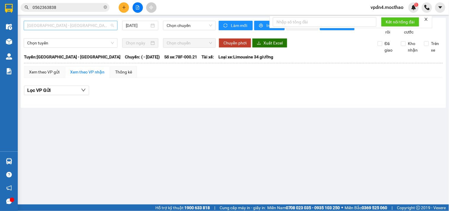
click at [107, 30] on div "[GEOGRAPHIC_DATA] - [GEOGRAPHIC_DATA]" at bounding box center [71, 25] width 94 height 9
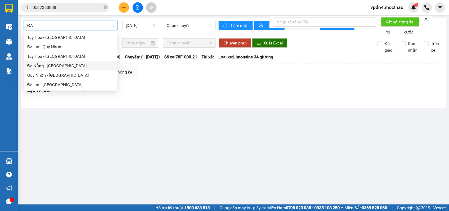
click at [68, 65] on div "Đà Nẵng - [GEOGRAPHIC_DATA]" at bounding box center [70, 65] width 87 height 7
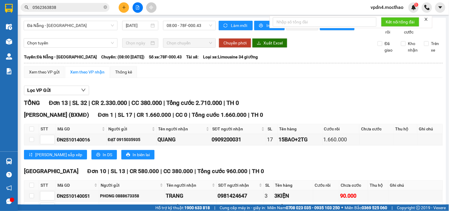
click at [142, 30] on div "[GEOGRAPHIC_DATA] - Tuy Hoà [DATE] 08:00 - 78F-000.43" at bounding box center [120, 28] width 192 height 15
click at [139, 28] on input "[DATE]" at bounding box center [138, 25] width 24 height 7
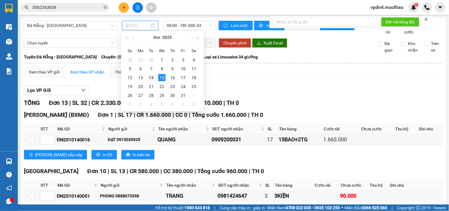
click at [153, 78] on div "14" at bounding box center [151, 77] width 7 height 7
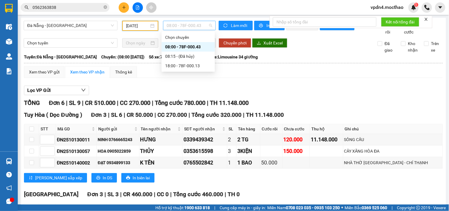
click at [180, 23] on span "08:00 - 78F-000.43" at bounding box center [190, 25] width 46 height 9
click at [193, 68] on div "18:00 - 78F-000.13" at bounding box center [188, 65] width 46 height 7
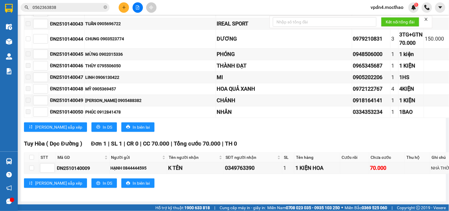
scroll to position [587, 0]
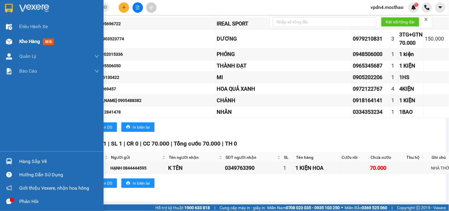
click at [20, 43] on span "Kho hàng" at bounding box center [29, 41] width 21 height 6
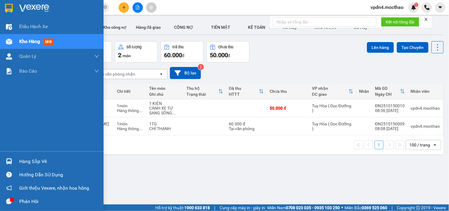
drag, startPoint x: 31, startPoint y: 162, endPoint x: 41, endPoint y: 160, distance: 10.2
click at [32, 135] on div "Hàng sắp về" at bounding box center [59, 161] width 80 height 9
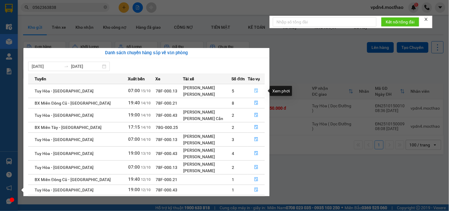
click at [214, 92] on button "button" at bounding box center [256, 90] width 17 height 9
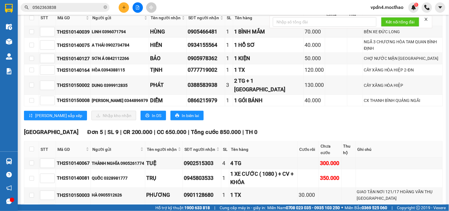
scroll to position [111, 0]
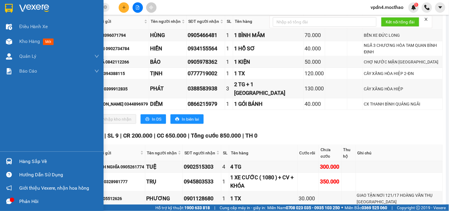
click at [31, 135] on div "Hàng sắp về" at bounding box center [59, 161] width 80 height 9
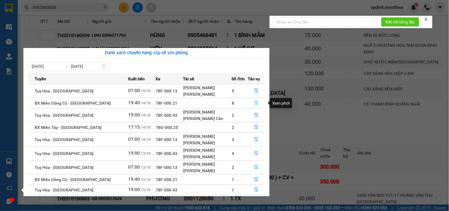
click at [214, 103] on button "button" at bounding box center [256, 102] width 17 height 9
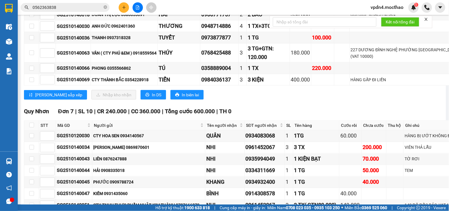
scroll to position [198, 0]
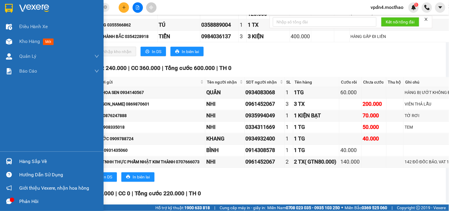
click at [25, 135] on div "Hàng sắp về" at bounding box center [59, 161] width 80 height 9
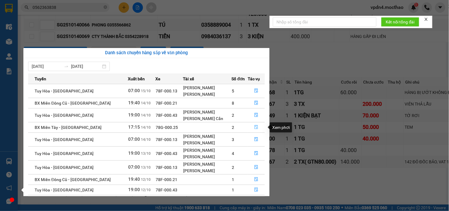
click at [214, 128] on icon "file-done" at bounding box center [256, 127] width 4 height 4
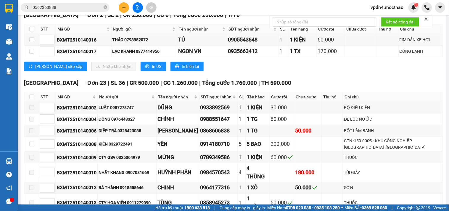
scroll to position [96, 0]
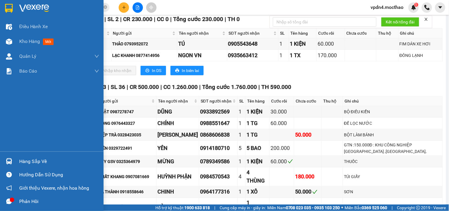
click at [38, 135] on div "Hàng sắp về" at bounding box center [59, 161] width 80 height 9
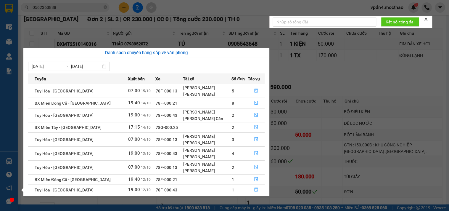
click at [214, 85] on section "Kết quả tìm kiếm ( 4 ) Bộ lọc Ngày lên hàng gần nhất Mã ĐH Trạng thái Món hàng …" at bounding box center [224, 105] width 449 height 211
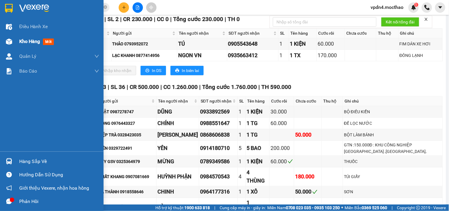
click at [20, 41] on span "Kho hàng" at bounding box center [29, 41] width 21 height 6
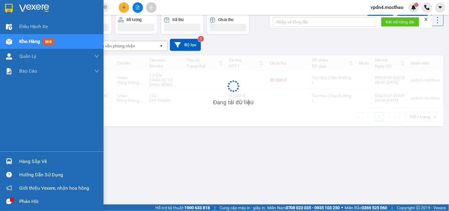
scroll to position [27, 0]
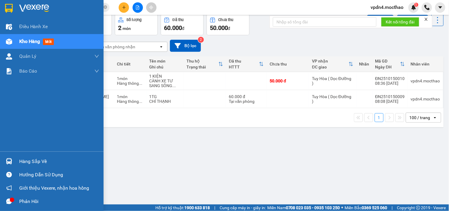
click at [31, 135] on div "Hàng sắp về" at bounding box center [59, 161] width 80 height 9
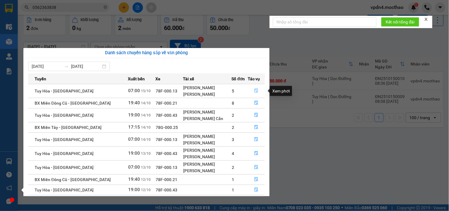
click at [214, 90] on button "button" at bounding box center [256, 90] width 17 height 9
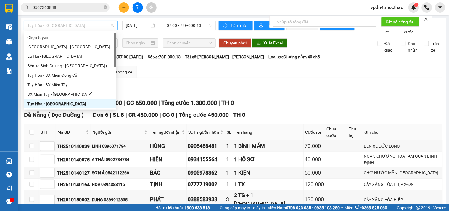
click at [95, 27] on span "Tuy Hòa - [GEOGRAPHIC_DATA]" at bounding box center [70, 25] width 87 height 9
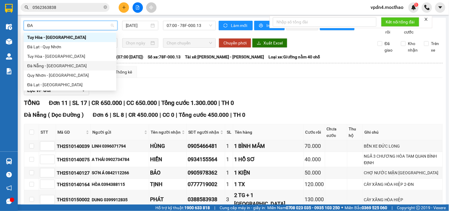
click at [68, 64] on div "Đà Nẵng - [GEOGRAPHIC_DATA]" at bounding box center [70, 65] width 86 height 7
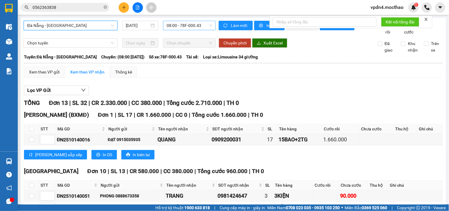
click at [189, 25] on span "08:00 - 78F-000.43" at bounding box center [190, 25] width 46 height 9
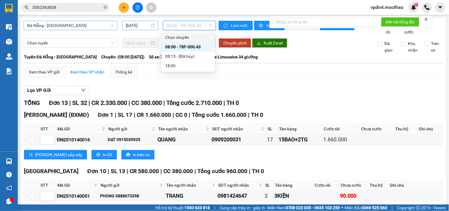
click at [145, 25] on input "[DATE]" at bounding box center [138, 25] width 24 height 7
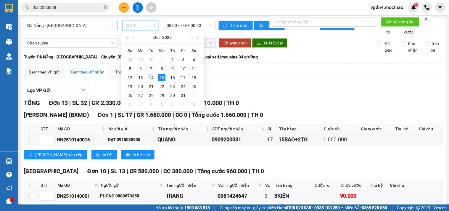
click at [147, 77] on td "14" at bounding box center [151, 77] width 11 height 9
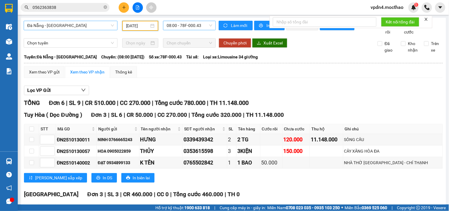
click at [179, 27] on span "08:00 - 78F-000.43" at bounding box center [190, 25] width 46 height 9
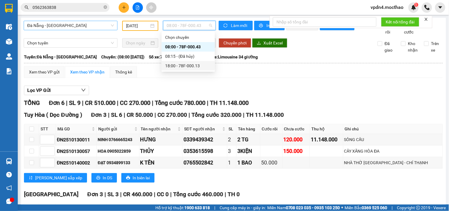
click at [179, 66] on div "18:00 - 78F-000.13" at bounding box center [188, 65] width 46 height 7
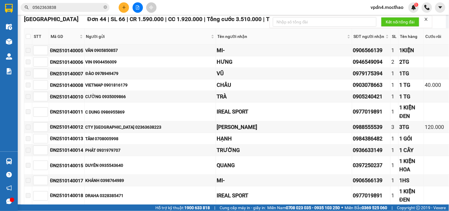
scroll to position [74, 0]
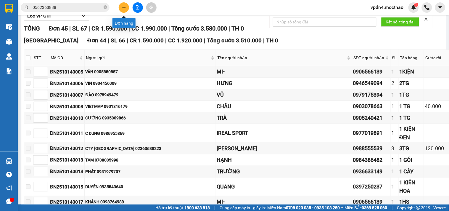
click at [122, 6] on icon "plus" at bounding box center [124, 7] width 4 height 4
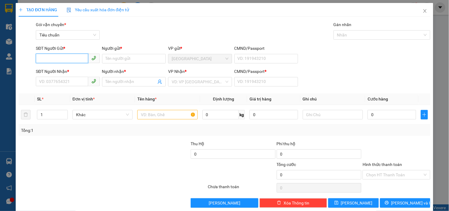
click at [70, 58] on input "SĐT Người Gửi *" at bounding box center [62, 58] width 52 height 9
click at [49, 70] on div "0982874154 - HẠNH" at bounding box center [67, 70] width 56 height 7
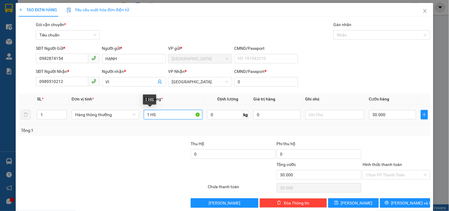
click at [176, 114] on input "1 HS" at bounding box center [173, 114] width 59 height 9
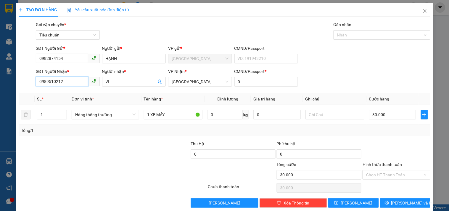
click at [63, 78] on input "0989510212" at bounding box center [62, 81] width 52 height 9
click at [110, 82] on input "VI" at bounding box center [131, 81] width 51 height 7
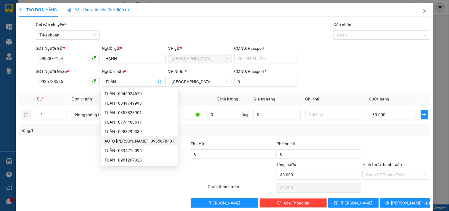
click at [184, 133] on div "Tổng: 1" at bounding box center [224, 130] width 407 height 7
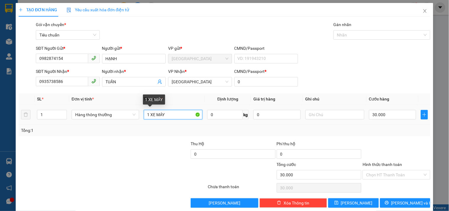
click at [179, 117] on input "1 XE MÁY" at bounding box center [173, 114] width 59 height 9
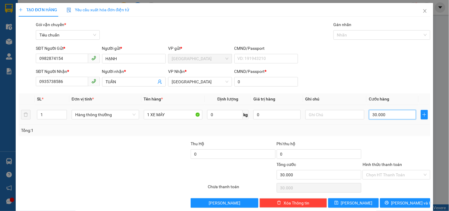
click at [214, 115] on input "30.000" at bounding box center [392, 114] width 47 height 9
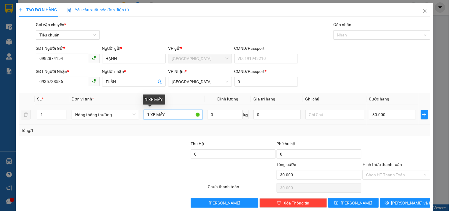
click at [180, 114] on input "1 XE MÁY" at bounding box center [173, 114] width 59 height 9
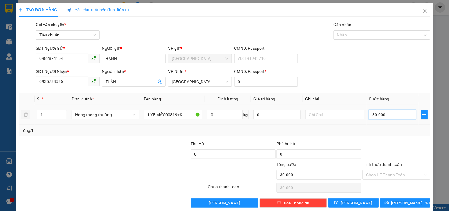
click at [214, 115] on input "30.000" at bounding box center [392, 114] width 47 height 9
click at [214, 135] on input "Hình thức thanh toán" at bounding box center [394, 174] width 56 height 9
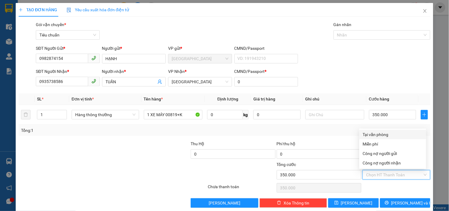
click at [214, 133] on div "Tại văn phòng" at bounding box center [393, 134] width 60 height 7
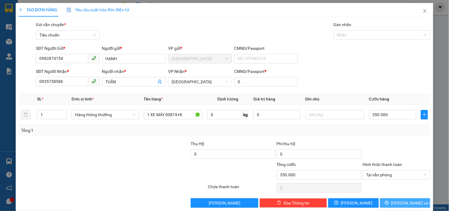
click at [404, 202] on span "[PERSON_NAME] và In" at bounding box center [411, 203] width 41 height 7
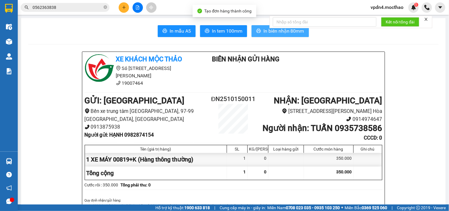
click at [265, 32] on span "In biên nhận 80mm" at bounding box center [284, 30] width 41 height 7
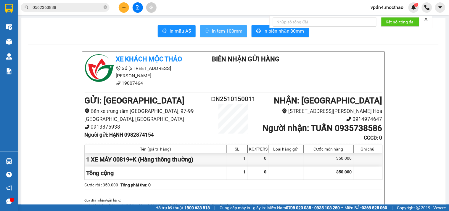
click at [225, 30] on span "In tem 100mm" at bounding box center [227, 30] width 30 height 7
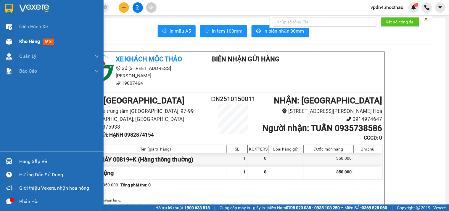
click at [24, 42] on span "Kho hàng" at bounding box center [29, 41] width 21 height 6
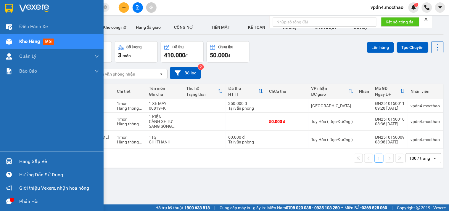
click at [39, 161] on div "Hàng sắp về" at bounding box center [59, 161] width 80 height 9
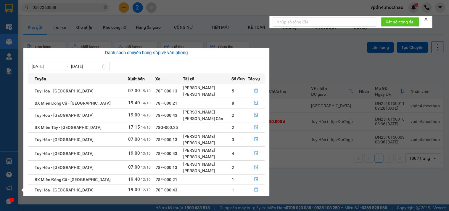
click at [322, 59] on section "Kết quả tìm kiếm ( 4 ) Bộ lọc Ngày lên hàng gần nhất Mã ĐH Trạng thái Món hàng …" at bounding box center [224, 105] width 449 height 211
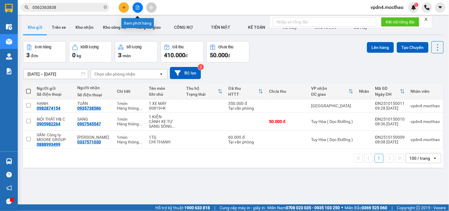
click at [136, 7] on icon "file-add" at bounding box center [138, 7] width 4 height 4
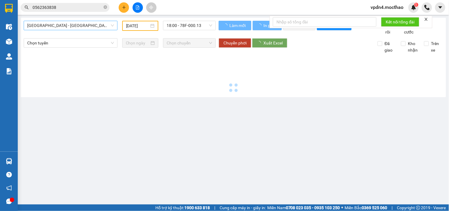
type input "[DATE]"
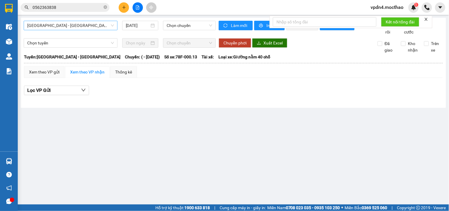
click at [105, 25] on span "[GEOGRAPHIC_DATA] - [GEOGRAPHIC_DATA]" at bounding box center [70, 25] width 87 height 9
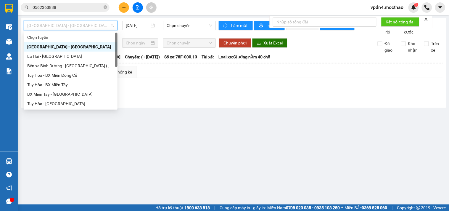
type input "D"
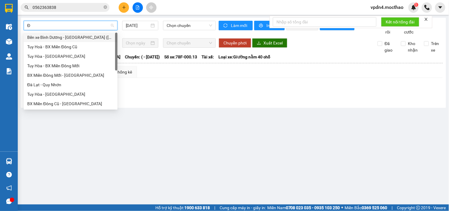
type input "ĐA"
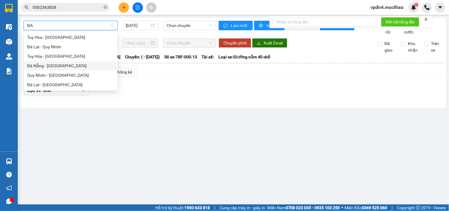
click at [73, 63] on div "Đà Nẵng - [GEOGRAPHIC_DATA]" at bounding box center [70, 65] width 87 height 7
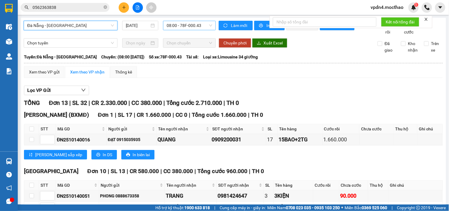
click at [176, 25] on span "08:00 - 78F-000.43" at bounding box center [190, 25] width 46 height 9
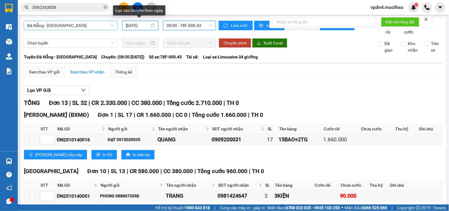
click at [143, 24] on input "[DATE]" at bounding box center [138, 25] width 24 height 7
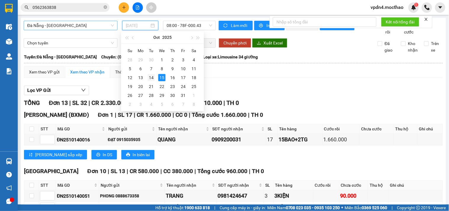
click at [153, 77] on div "14" at bounding box center [151, 77] width 7 height 7
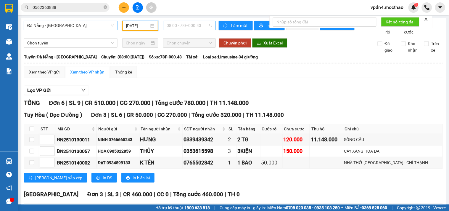
click at [172, 22] on span "08:00 - 78F-000.43" at bounding box center [190, 25] width 46 height 9
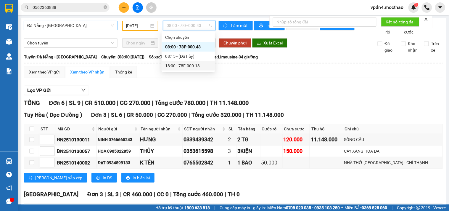
click at [184, 67] on div "18:00 - 78F-000.13" at bounding box center [188, 65] width 46 height 7
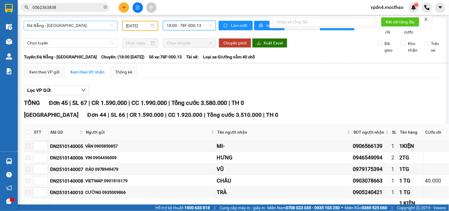
click at [144, 25] on input "[DATE]" at bounding box center [137, 26] width 23 height 7
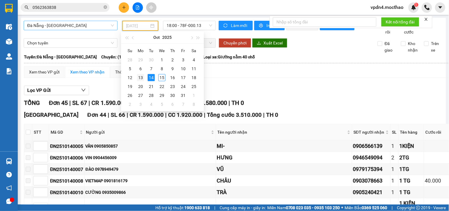
click at [141, 79] on div "13" at bounding box center [140, 77] width 7 height 7
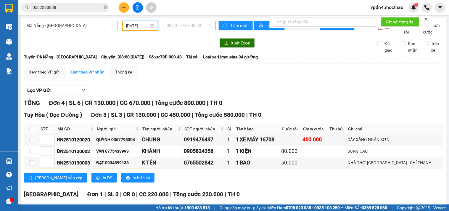
click at [183, 21] on span "08:00 - 78F-000.43" at bounding box center [190, 25] width 46 height 9
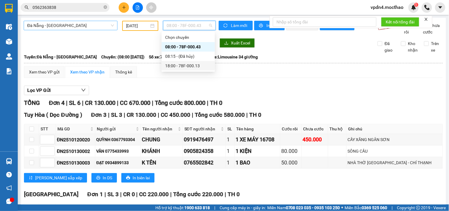
click at [196, 66] on div "18:00 - 78F-000.13" at bounding box center [188, 65] width 46 height 7
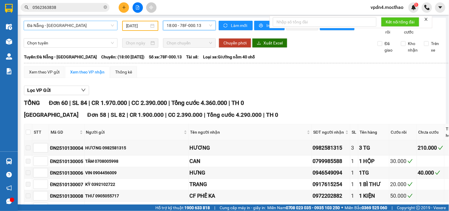
click at [146, 24] on input "[DATE]" at bounding box center [137, 26] width 23 height 7
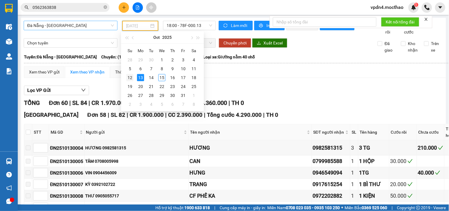
click at [133, 77] on div "12" at bounding box center [129, 77] width 7 height 7
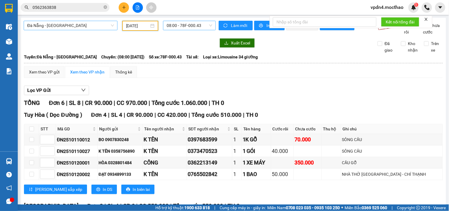
click at [199, 27] on span "08:00 - 78F-000.43" at bounding box center [190, 25] width 46 height 9
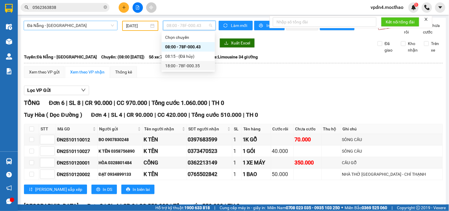
click at [193, 63] on div "18:00 - 78F-000.35" at bounding box center [188, 65] width 46 height 7
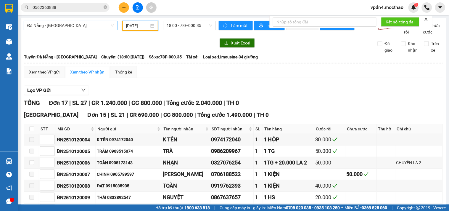
click at [143, 27] on input "12/10/2025" at bounding box center [137, 26] width 23 height 7
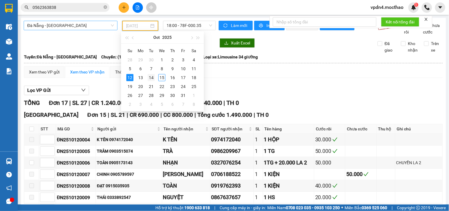
click at [155, 78] on div "14" at bounding box center [151, 77] width 7 height 7
type input "[DATE]"
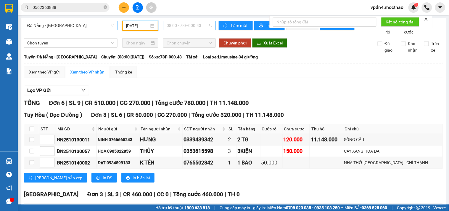
click at [173, 23] on span "08:00 - 78F-000.43" at bounding box center [190, 25] width 46 height 9
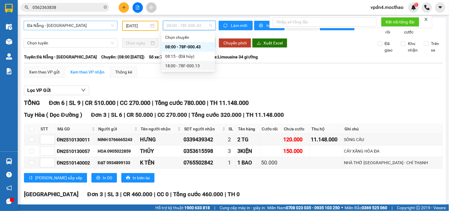
click at [194, 67] on div "18:00 - 78F-000.13" at bounding box center [188, 65] width 46 height 7
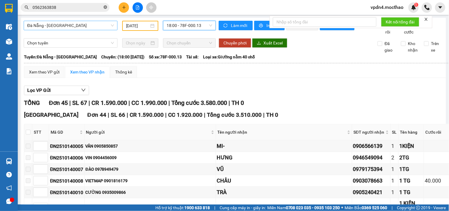
click at [106, 8] on icon "close-circle" at bounding box center [106, 7] width 4 height 4
click at [93, 7] on input "text" at bounding box center [68, 7] width 70 height 7
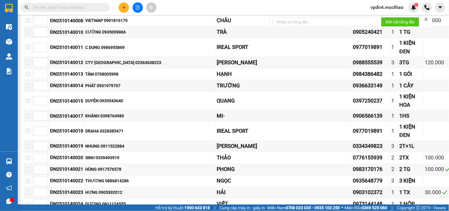
scroll to position [78, 0]
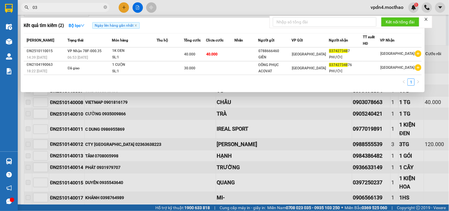
type input "0"
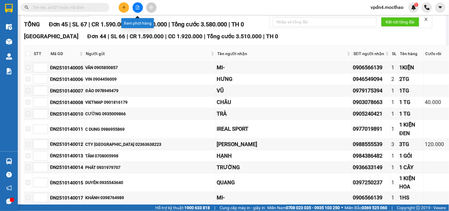
click at [134, 5] on button at bounding box center [138, 7] width 10 height 10
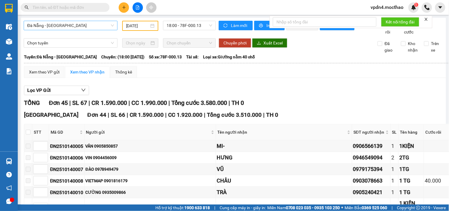
click at [128, 25] on input "[DATE]" at bounding box center [137, 26] width 23 height 7
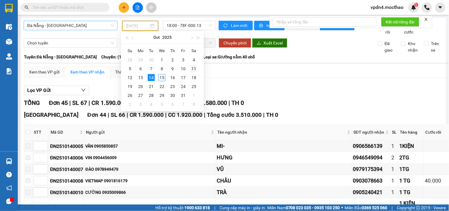
click at [196, 69] on div "11" at bounding box center [193, 68] width 7 height 7
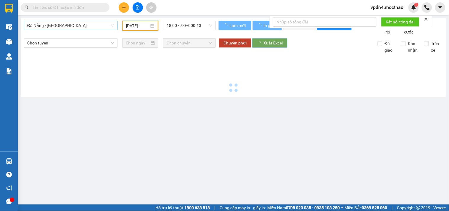
type input "11/10/2025"
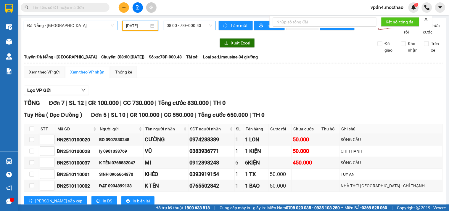
click at [198, 26] on span "08:00 - 78F-000.43" at bounding box center [190, 25] width 46 height 9
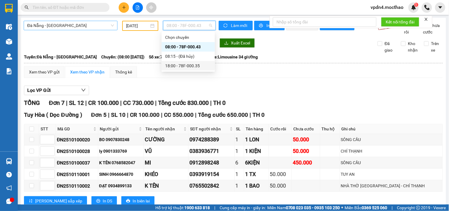
click at [197, 66] on div "18:00 - 78F-000.35" at bounding box center [188, 65] width 46 height 7
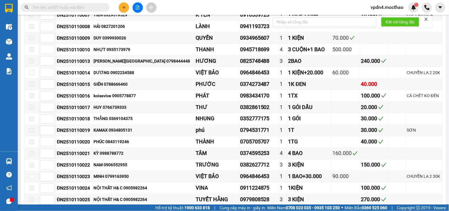
scroll to position [172, 0]
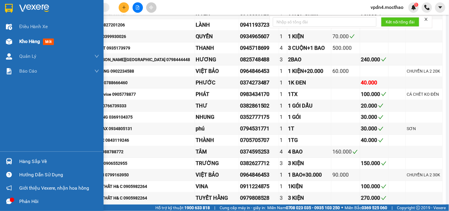
click at [30, 40] on span "Kho hàng" at bounding box center [29, 41] width 21 height 6
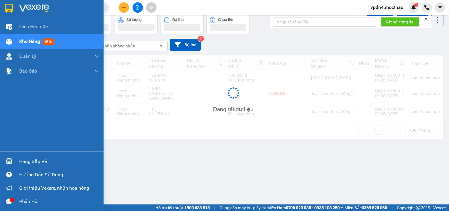
scroll to position [27, 0]
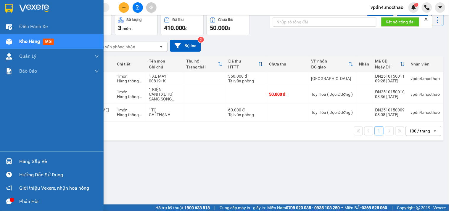
click at [43, 162] on div "Hàng sắp về" at bounding box center [59, 161] width 80 height 9
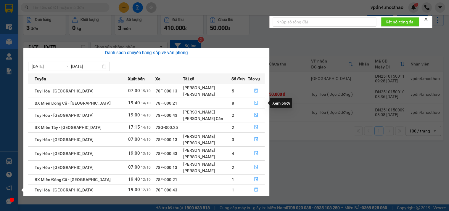
click at [257, 105] on button "button" at bounding box center [256, 102] width 17 height 9
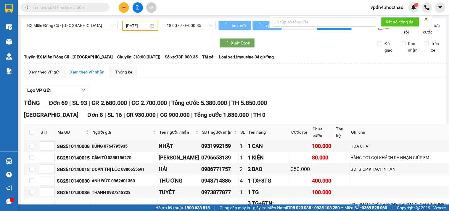
type input "[DATE]"
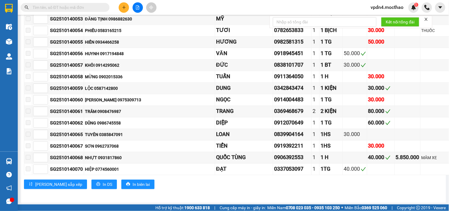
scroll to position [767, 0]
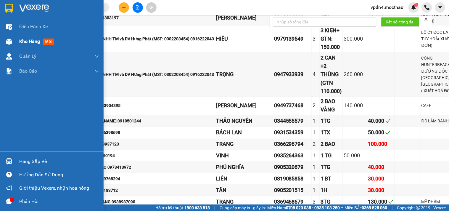
click at [22, 43] on span "Kho hàng" at bounding box center [29, 41] width 21 height 6
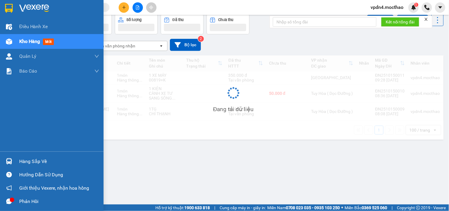
scroll to position [27, 0]
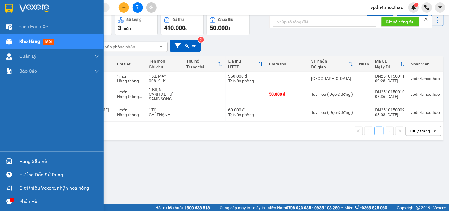
click at [41, 162] on div "Hàng sắp về" at bounding box center [59, 161] width 80 height 9
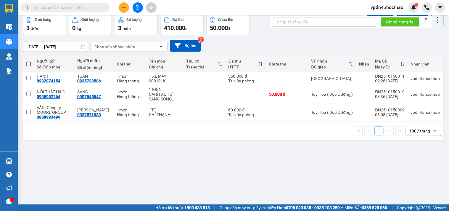
click at [309, 47] on section "Kết quả tìm kiếm ( 2 ) Bộ lọc Ngày lên hàng gần nhất Mã ĐH Trạng thái Món hàng …" at bounding box center [224, 105] width 449 height 211
click at [123, 7] on icon "plus" at bounding box center [124, 7] width 4 height 4
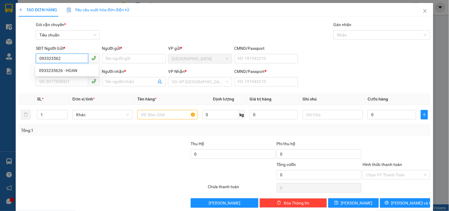
type input "0933235626"
click at [70, 70] on div "0933235626 - HOAN" at bounding box center [67, 70] width 56 height 7
type input "HOAN"
type input "0377511824"
type input "SƯƠNG"
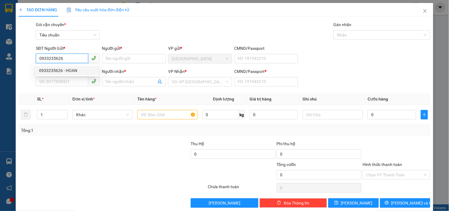
type input "0"
type input "50.000"
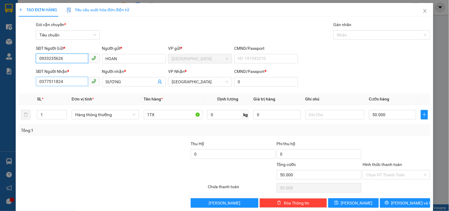
type input "0933235626"
click at [70, 84] on input "0377511824" at bounding box center [62, 81] width 52 height 9
type input "0"
type input "0393776386"
click at [140, 80] on input "SƯƠNG" at bounding box center [131, 81] width 51 height 7
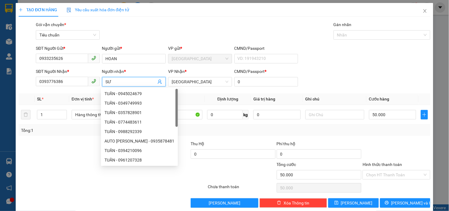
type input "S"
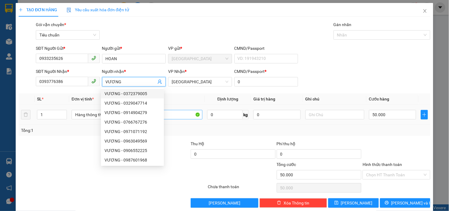
type input "VƯƠNG"
click at [189, 117] on input "1TX" at bounding box center [173, 114] width 59 height 9
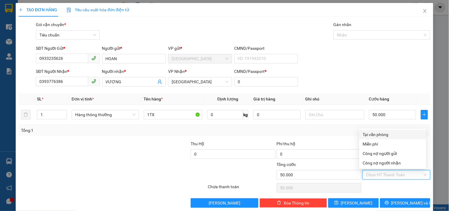
click at [393, 175] on input "Hình thức thanh toán" at bounding box center [394, 174] width 56 height 9
click at [380, 135] on div "Tại văn phòng" at bounding box center [393, 134] width 60 height 7
type input "0"
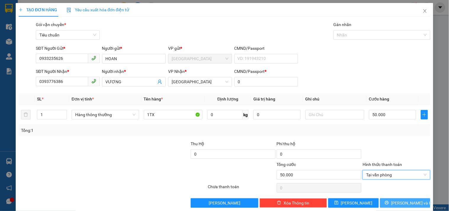
click at [407, 203] on span "[PERSON_NAME] và In" at bounding box center [411, 203] width 41 height 7
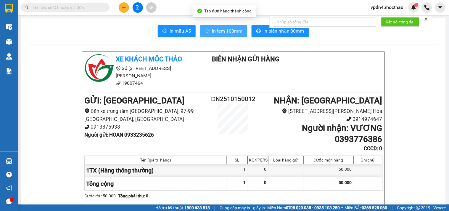
click at [233, 30] on span "In tem 100mm" at bounding box center [227, 30] width 30 height 7
click at [227, 28] on span "In tem 100mm" at bounding box center [227, 30] width 30 height 7
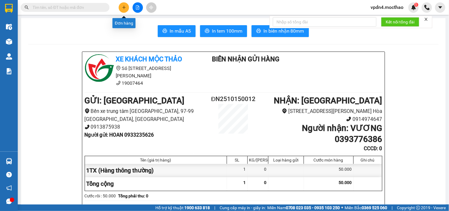
click at [123, 7] on icon "plus" at bounding box center [123, 7] width 3 height 0
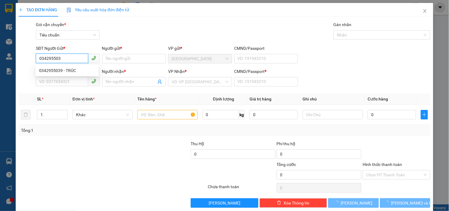
type input "0342955039"
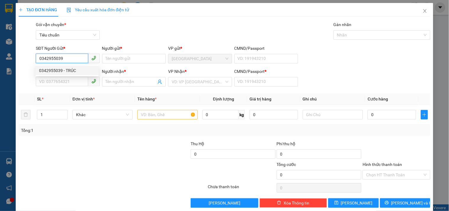
click at [61, 68] on div "0342955039 - TRÚC" at bounding box center [67, 70] width 56 height 7
type input "TRÚC"
type input "0966557431"
type input "HƯƠNG"
type input "0"
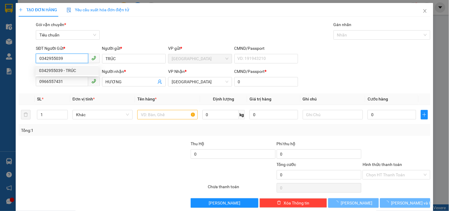
type input "30.000"
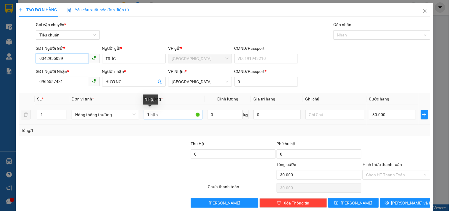
type input "0342955039"
click at [166, 116] on input "1 hộp" at bounding box center [173, 114] width 59 height 9
type input "1 TG"
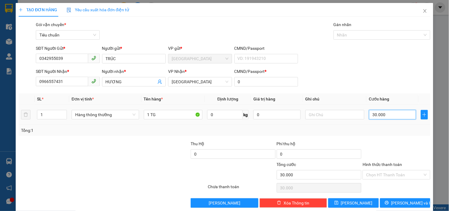
click at [381, 114] on input "30.000" at bounding box center [392, 114] width 47 height 9
type input "4"
type input "40"
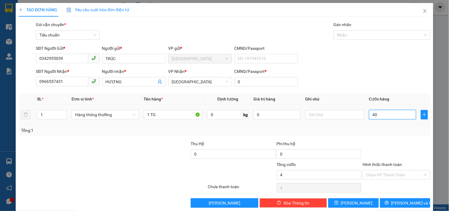
type input "40"
type input "40.000"
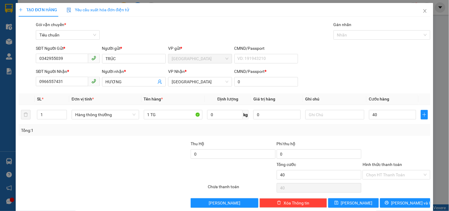
type input "40.000"
click at [383, 147] on div at bounding box center [396, 150] width 69 height 21
click at [376, 173] on input "Hình thức thanh toán" at bounding box center [394, 174] width 56 height 9
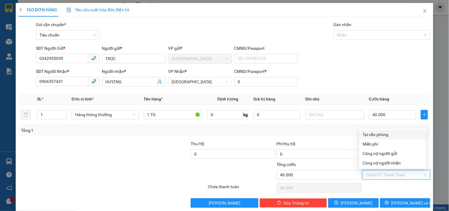
click at [377, 136] on div "Tại văn phòng" at bounding box center [393, 134] width 60 height 7
type input "0"
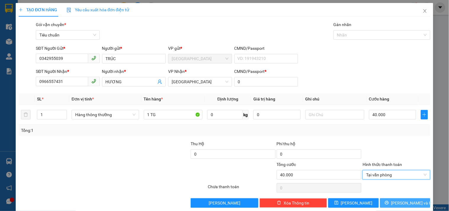
click at [396, 205] on span "[PERSON_NAME] và In" at bounding box center [411, 203] width 41 height 7
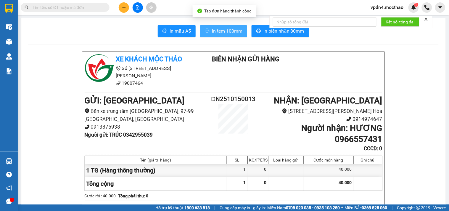
click at [220, 32] on span "In tem 100mm" at bounding box center [227, 30] width 30 height 7
click at [216, 34] on span "In tem 100mm" at bounding box center [227, 30] width 30 height 7
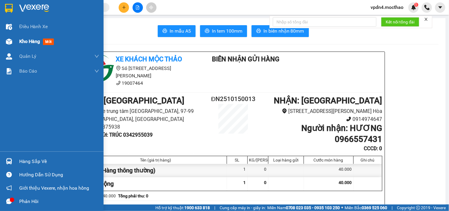
click at [28, 41] on span "Kho hàng" at bounding box center [29, 41] width 21 height 6
